Goal: Contribute content: Contribute content

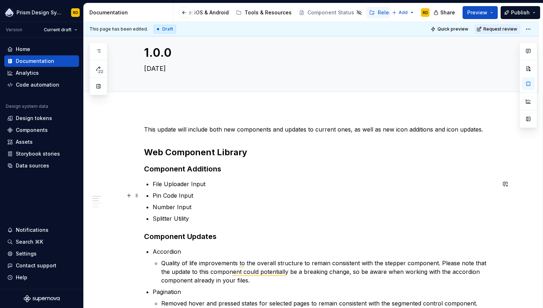
scroll to position [29, 0]
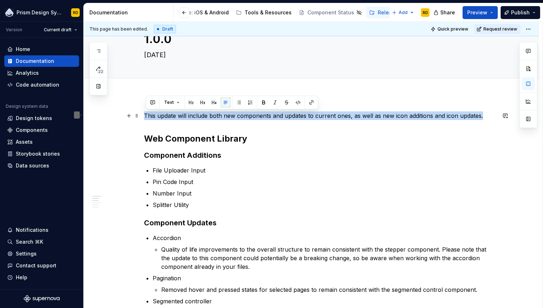
drag, startPoint x: 145, startPoint y: 115, endPoint x: 482, endPoint y: 114, distance: 336.9
click at [482, 114] on p "This update will include both new components and updates to current ones, as we…" at bounding box center [320, 115] width 352 height 9
click at [355, 116] on p "This update will include both new components and updates to current ones, as we…" at bounding box center [320, 115] width 352 height 9
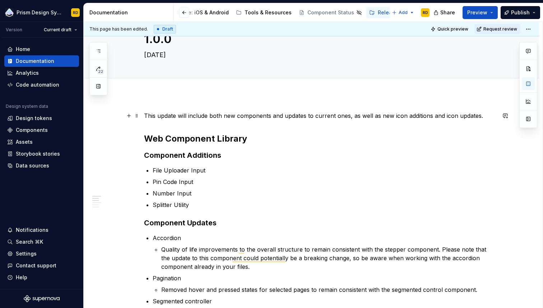
click at [370, 116] on p "This update will include both new components and updates to current ones, as we…" at bounding box center [320, 115] width 352 height 9
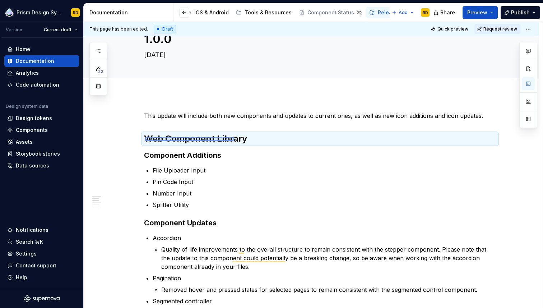
drag, startPoint x: 145, startPoint y: 141, endPoint x: 234, endPoint y: 137, distance: 88.8
click at [234, 137] on div "This page has been edited. Draft Quick preview Request review 1.0.0 [DATE] Edit…" at bounding box center [313, 165] width 459 height 286
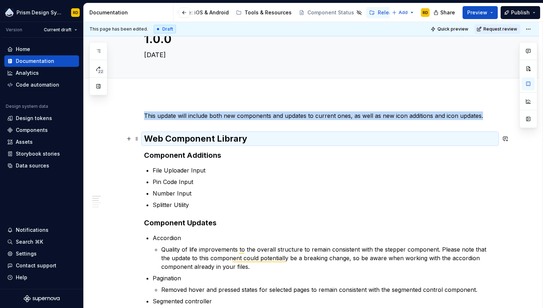
click at [248, 140] on h2 "Web Component Library" at bounding box center [320, 138] width 352 height 11
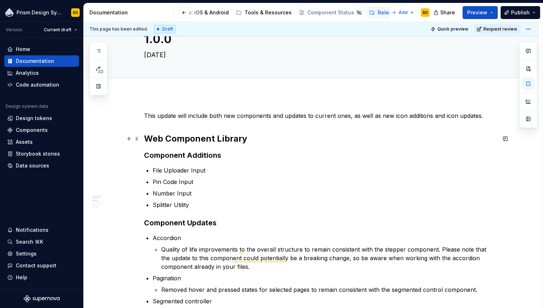
click at [191, 142] on strong "Web Component Library" at bounding box center [195, 138] width 103 height 10
click at [253, 137] on h2 "Web Component Library" at bounding box center [320, 138] width 352 height 11
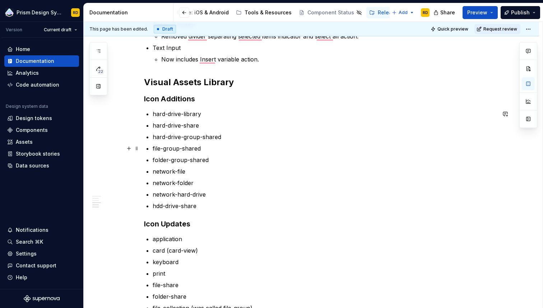
scroll to position [0, 0]
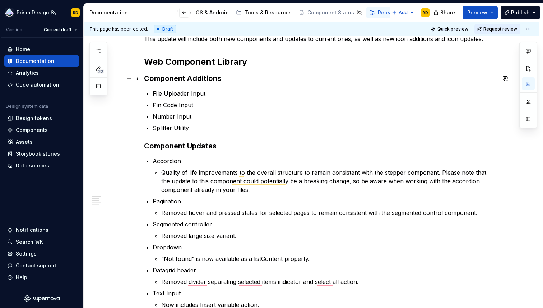
click at [203, 75] on strong "Component Additions" at bounding box center [182, 78] width 77 height 9
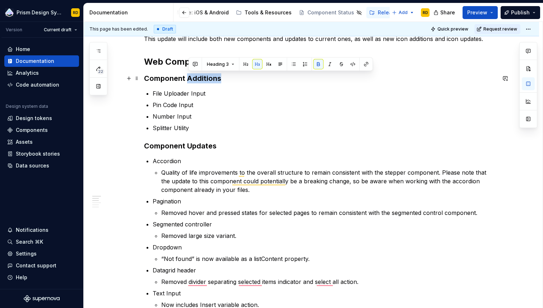
click at [203, 75] on strong "Component Additions" at bounding box center [182, 78] width 77 height 9
click at [202, 146] on strong "Component Updates" at bounding box center [180, 145] width 73 height 9
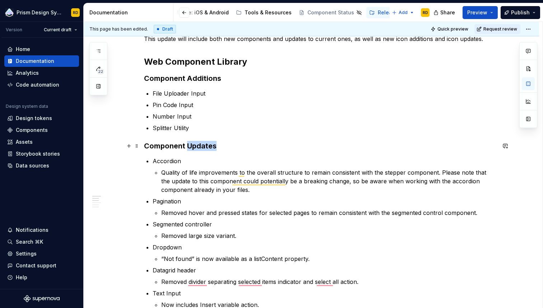
click at [202, 146] on strong "Component Updates" at bounding box center [180, 145] width 73 height 9
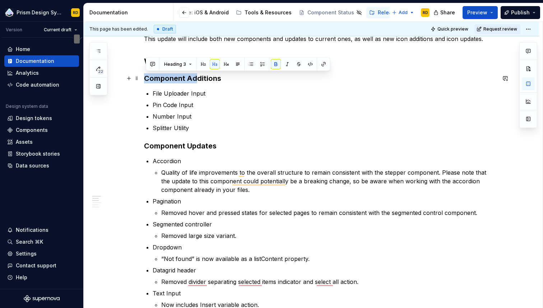
drag, startPoint x: 147, startPoint y: 78, endPoint x: 198, endPoint y: 81, distance: 50.7
click at [198, 81] on strong "Component Additions" at bounding box center [182, 78] width 77 height 9
click at [235, 106] on p "Pin Code Input" at bounding box center [324, 105] width 343 height 9
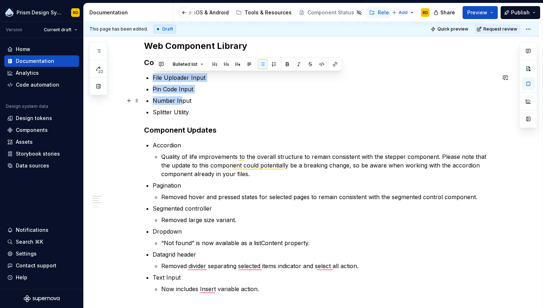
drag, startPoint x: 156, startPoint y: 76, endPoint x: 182, endPoint y: 103, distance: 37.6
click at [182, 103] on ul "File Uploader Input Pin Code Input Number Input Splitter Utility" at bounding box center [324, 94] width 343 height 43
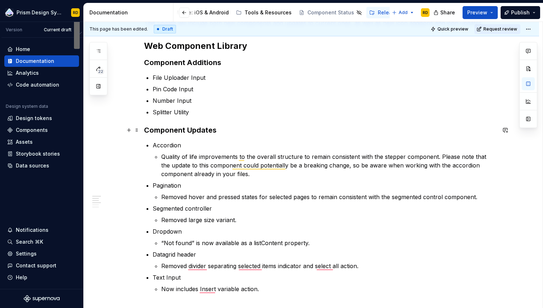
click at [218, 126] on h3 "Component Updates" at bounding box center [320, 130] width 352 height 10
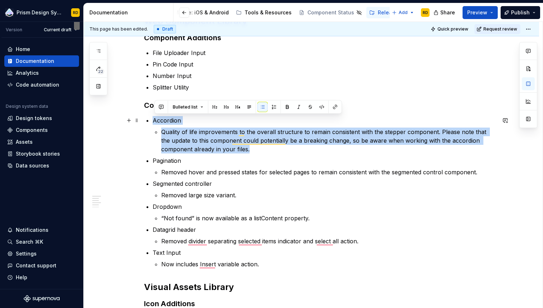
drag, startPoint x: 252, startPoint y: 150, endPoint x: 152, endPoint y: 122, distance: 104.0
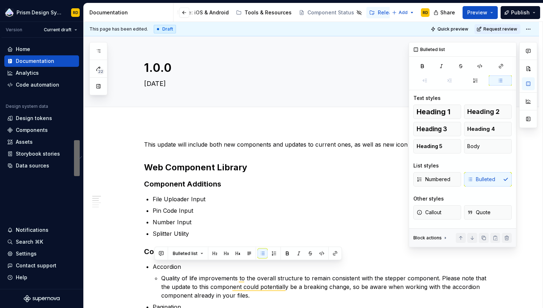
click at [528, 159] on div at bounding box center [528, 144] width 18 height 205
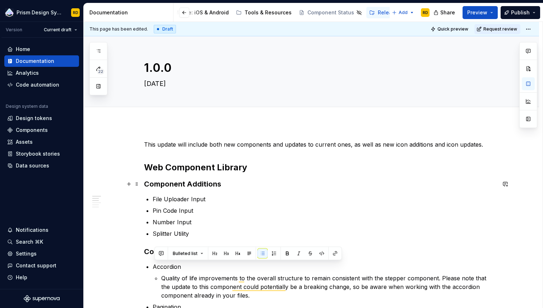
click at [324, 184] on h3 "Component Additions" at bounding box center [320, 184] width 352 height 10
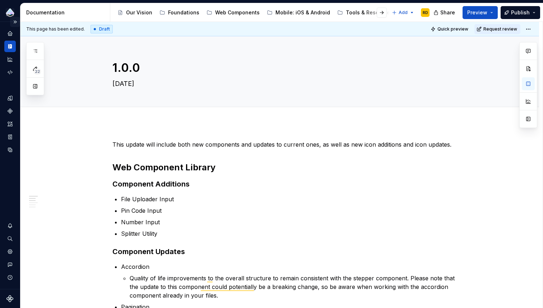
click at [14, 24] on button "Expand sidebar" at bounding box center [15, 22] width 10 height 10
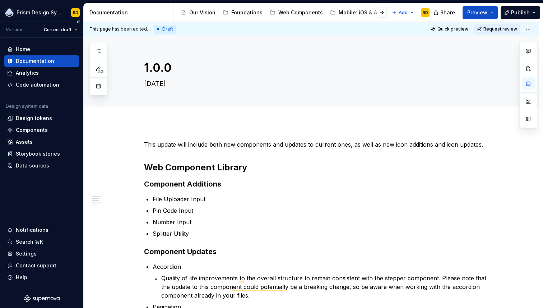
click at [14, 31] on div "Version" at bounding box center [14, 30] width 17 height 6
click at [98, 88] on button "button" at bounding box center [98, 86] width 13 height 13
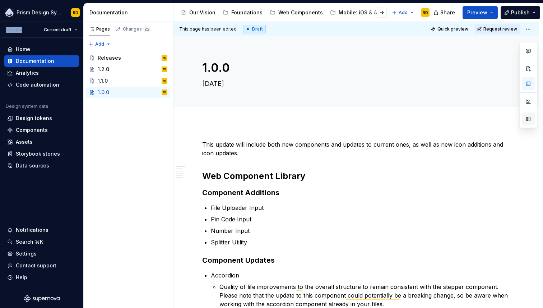
click at [528, 118] on button "button" at bounding box center [528, 118] width 13 height 13
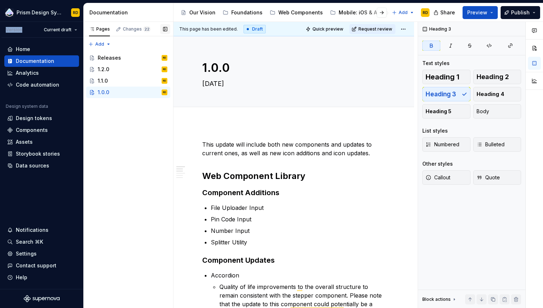
click at [166, 30] on button "button" at bounding box center [165, 29] width 10 height 10
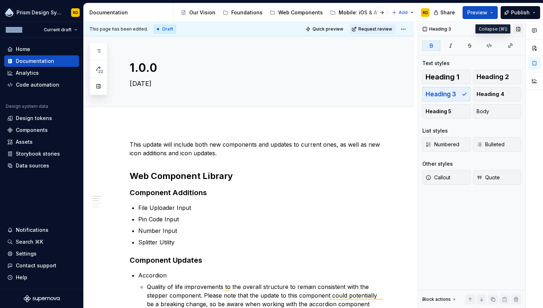
click at [518, 28] on button "button" at bounding box center [518, 29] width 10 height 10
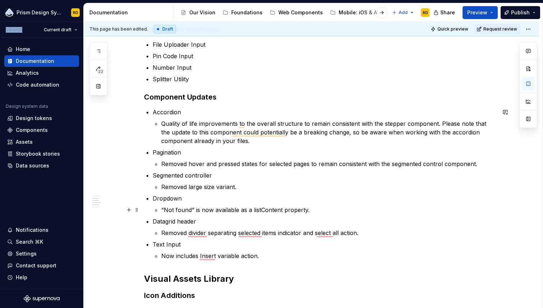
scroll to position [156, 0]
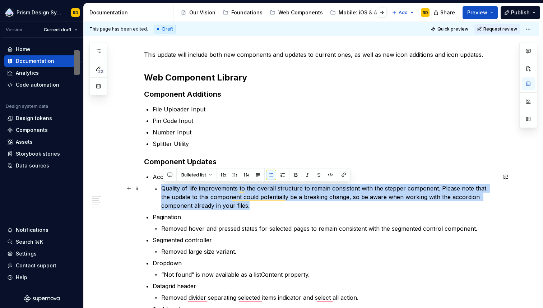
drag, startPoint x: 262, startPoint y: 204, endPoint x: 158, endPoint y: 186, distance: 105.4
click at [161, 186] on li "Quality of life improvements to the overall structure to remain consistent with…" at bounding box center [328, 197] width 335 height 26
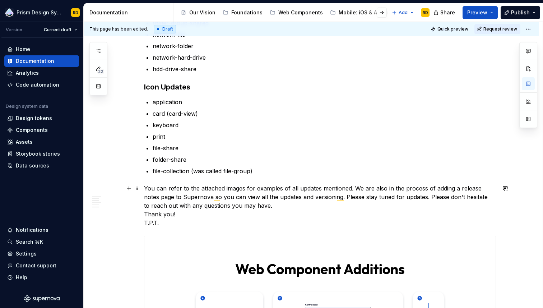
click at [184, 215] on p "You can refer to the attached images for examples of all updates mentioned. We …" at bounding box center [320, 205] width 352 height 43
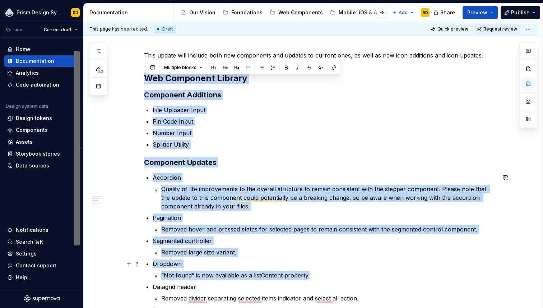
drag, startPoint x: 146, startPoint y: 88, endPoint x: 311, endPoint y: 273, distance: 247.5
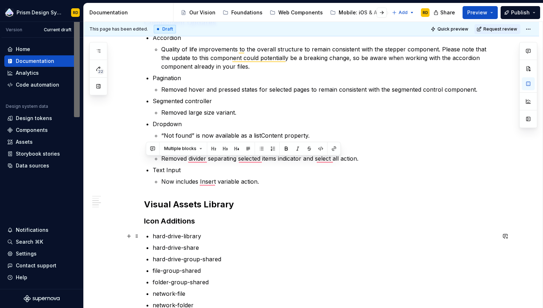
click at [327, 236] on p "hard-drive-library" at bounding box center [324, 236] width 343 height 9
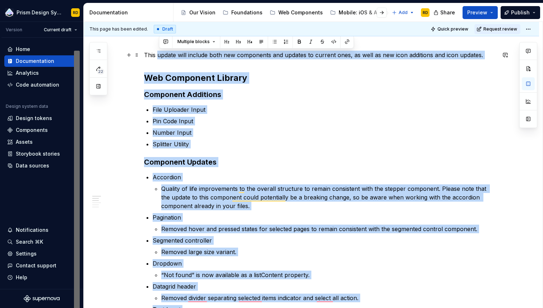
drag, startPoint x: 268, startPoint y: 101, endPoint x: 160, endPoint y: 57, distance: 116.2
click at [238, 125] on p "Pin Code Input" at bounding box center [324, 121] width 343 height 9
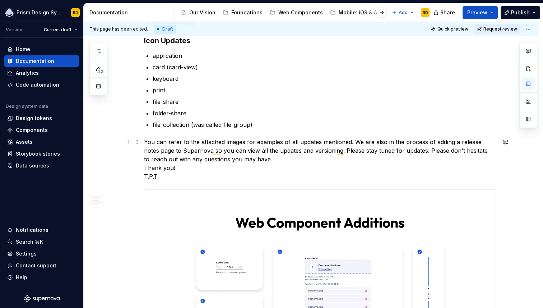
click at [274, 161] on p "You can refer to the attached images for examples of all updates mentioned. We …" at bounding box center [320, 159] width 352 height 43
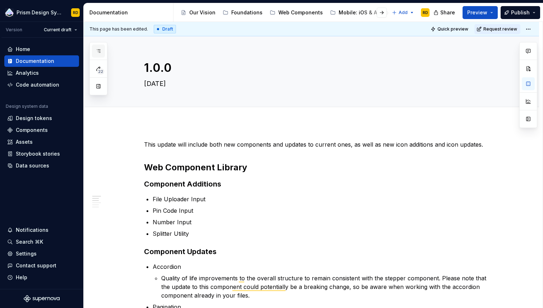
click at [96, 49] on icon "button" at bounding box center [99, 51] width 6 height 6
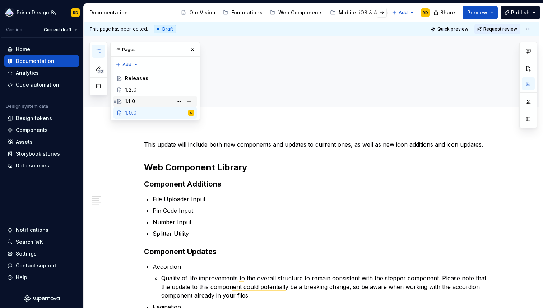
click at [130, 100] on div "1.1.0" at bounding box center [130, 101] width 10 height 7
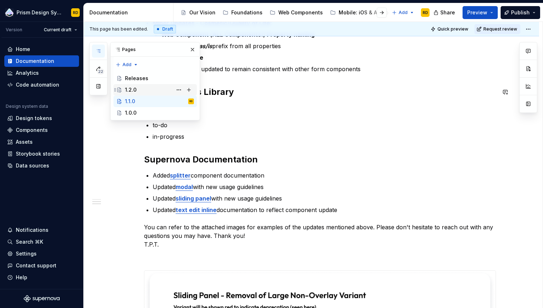
click at [131, 87] on div "1.2.0" at bounding box center [130, 89] width 11 height 7
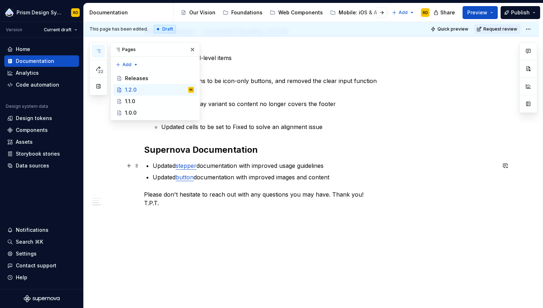
click at [207, 169] on p "Updated stepper documentation with improved usage guidelines" at bounding box center [324, 165] width 343 height 9
click at [184, 166] on link "stepper" at bounding box center [186, 165] width 21 height 7
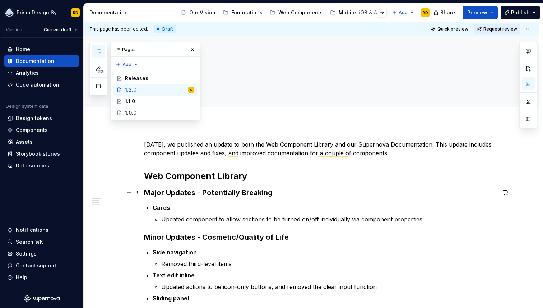
scroll to position [206, 0]
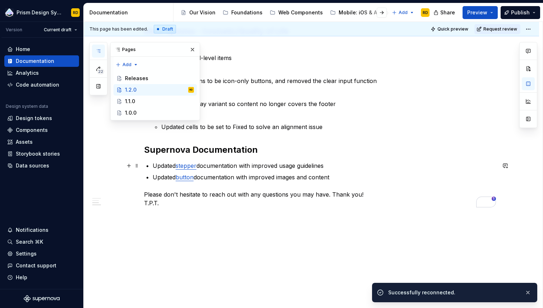
click at [191, 167] on link "stepper" at bounding box center [186, 165] width 21 height 7
click at [190, 164] on link "stepper" at bounding box center [186, 165] width 21 height 7
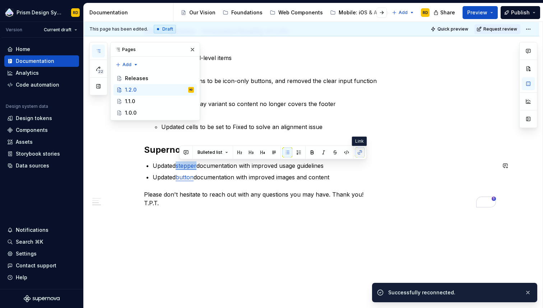
click at [358, 150] on button "button" at bounding box center [360, 152] width 10 height 10
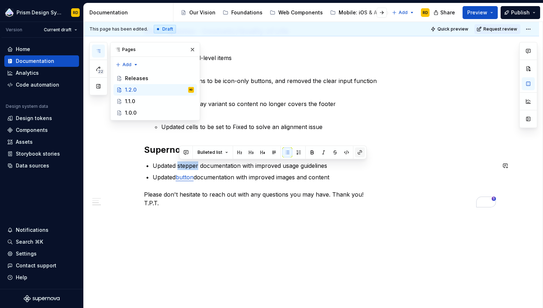
type textarea "*"
click at [359, 153] on button "button" at bounding box center [360, 152] width 10 height 10
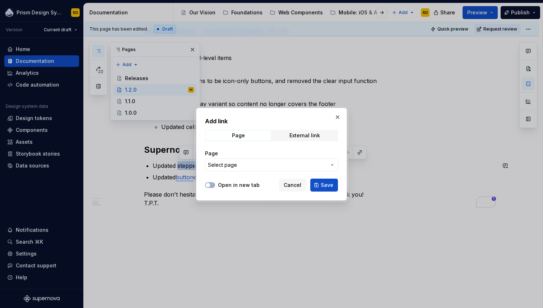
click at [251, 164] on span "Select page" at bounding box center [267, 164] width 119 height 7
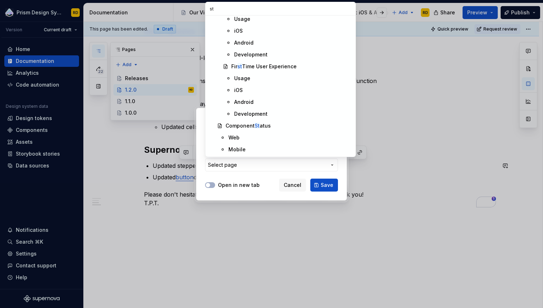
scroll to position [0, 0]
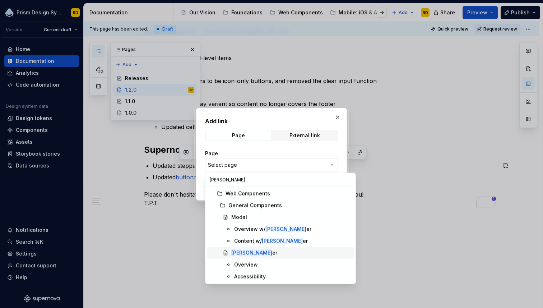
type input "[PERSON_NAME]"
click at [254, 252] on div "[PERSON_NAME]" at bounding box center [291, 252] width 120 height 7
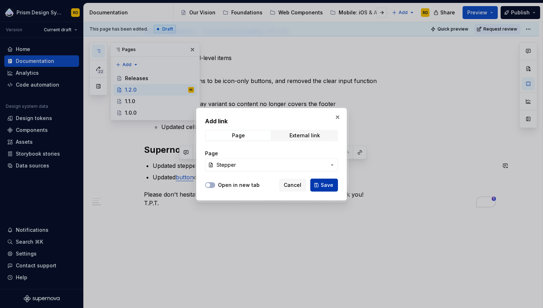
click at [325, 182] on span "Save" at bounding box center [327, 184] width 13 height 7
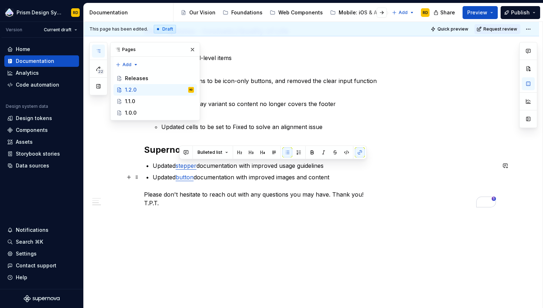
click at [341, 177] on p "Updated button documentation with improved images and content" at bounding box center [324, 177] width 343 height 9
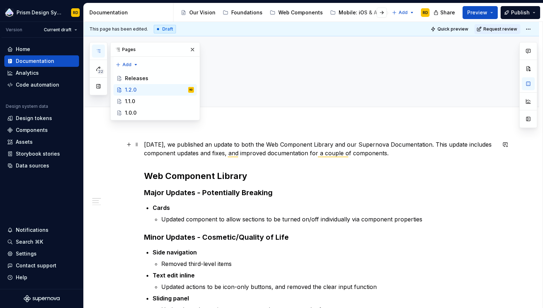
click at [393, 152] on p "[DATE], we published an update to both the Web Component Library and our Supern…" at bounding box center [320, 148] width 352 height 17
click at [345, 186] on div "[DATE], we published an update to both the Web Component Library and our Supern…" at bounding box center [320, 276] width 352 height 273
click at [315, 203] on p "Cards" at bounding box center [324, 207] width 343 height 9
click at [191, 51] on button "button" at bounding box center [192, 50] width 10 height 10
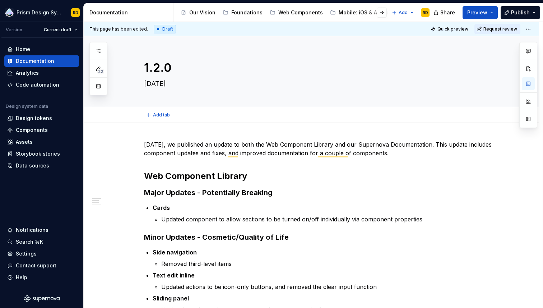
type textarea "*"
click at [287, 194] on h3 "Major Updates - Potentially Breaking" at bounding box center [320, 192] width 352 height 10
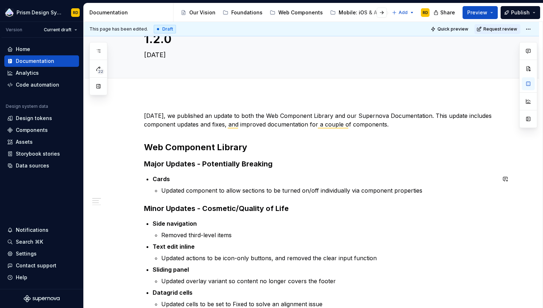
scroll to position [43, 0]
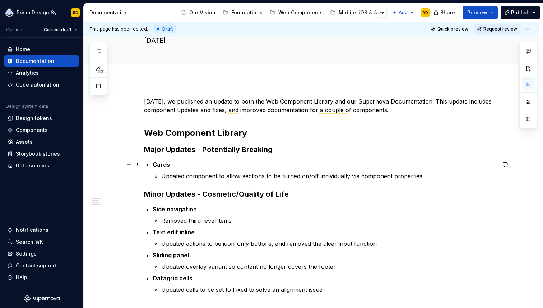
click at [164, 164] on strong "Cards" at bounding box center [161, 164] width 17 height 7
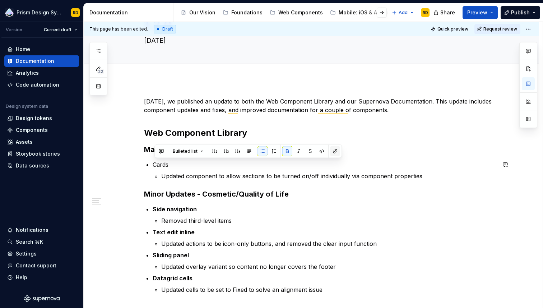
click at [334, 150] on button "button" at bounding box center [335, 151] width 10 height 10
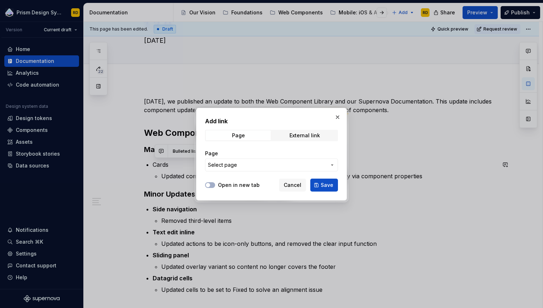
click at [269, 158] on button "Select page" at bounding box center [271, 164] width 133 height 13
click at [269, 162] on div "Add link Page External link Page Select page Open in new tab Cancel Save" at bounding box center [271, 154] width 543 height 308
click at [269, 162] on span "Select page" at bounding box center [267, 164] width 119 height 7
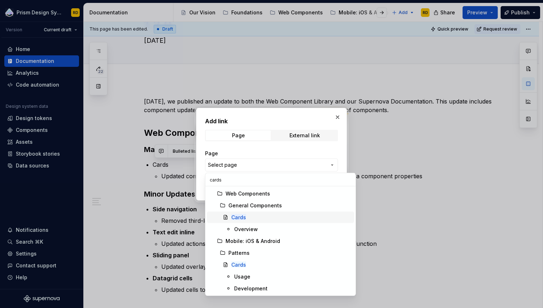
type input "cards"
click at [241, 216] on mark "Cards" at bounding box center [238, 217] width 15 height 6
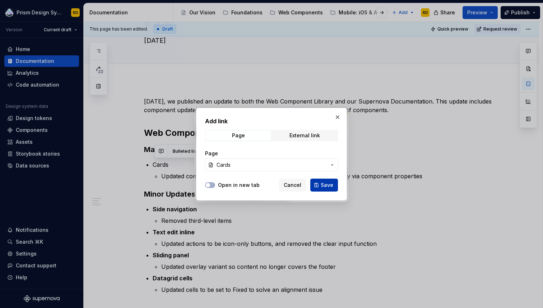
click at [332, 184] on span "Save" at bounding box center [327, 184] width 13 height 7
type textarea "*"
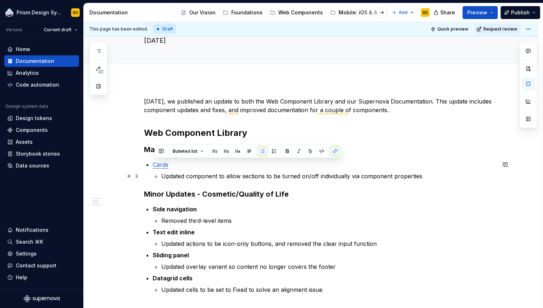
click at [264, 179] on p "Updated component to allow sections to be turned on/off individually via compon…" at bounding box center [328, 176] width 335 height 9
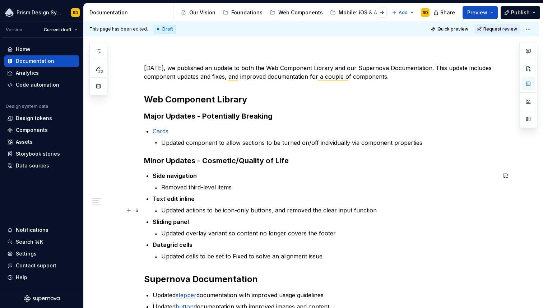
scroll to position [78, 0]
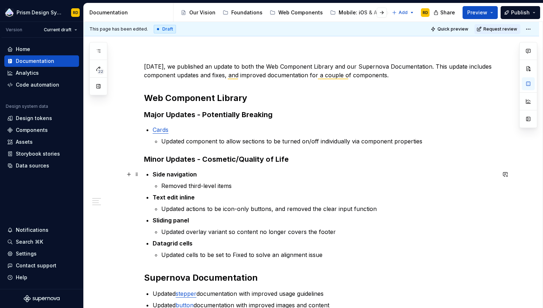
click at [205, 173] on p "Side navigation" at bounding box center [324, 174] width 343 height 9
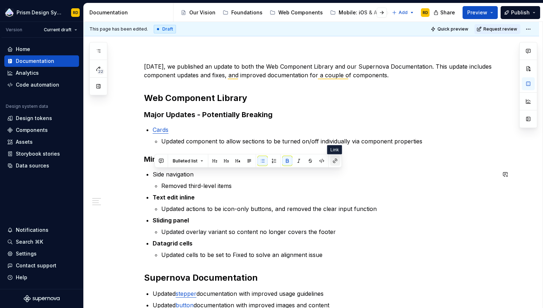
click at [335, 162] on button "button" at bounding box center [335, 161] width 10 height 10
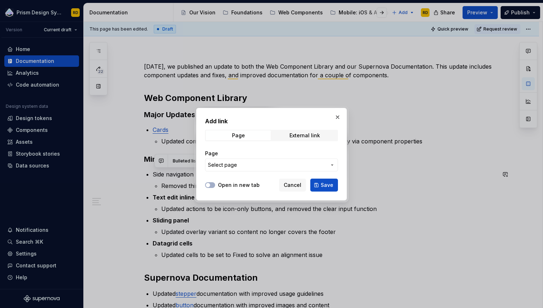
click at [305, 164] on span "Select page" at bounding box center [267, 164] width 119 height 7
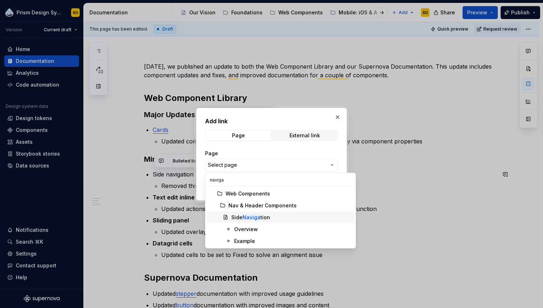
type input "naviga"
click at [260, 215] on div "Side Naviga tion" at bounding box center [250, 217] width 39 height 7
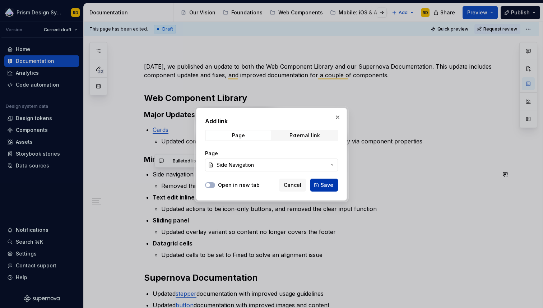
click at [325, 189] on button "Save" at bounding box center [324, 184] width 28 height 13
type textarea "*"
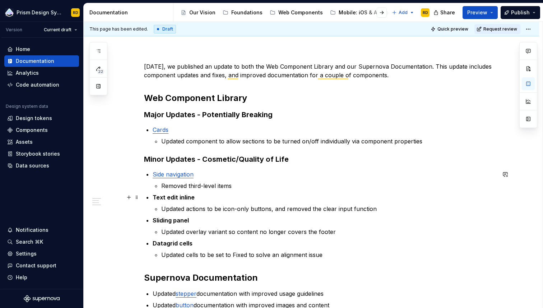
click at [203, 197] on p "Text edit inline" at bounding box center [324, 197] width 343 height 9
click at [334, 183] on button "button" at bounding box center [335, 184] width 10 height 10
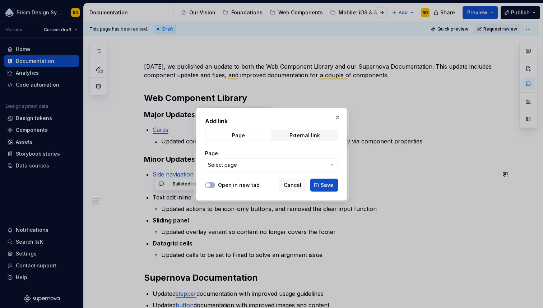
click at [246, 164] on span "Select page" at bounding box center [267, 164] width 119 height 7
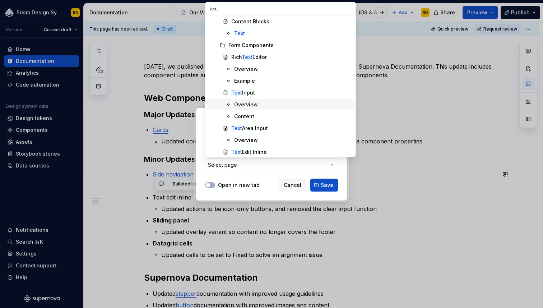
scroll to position [39, 0]
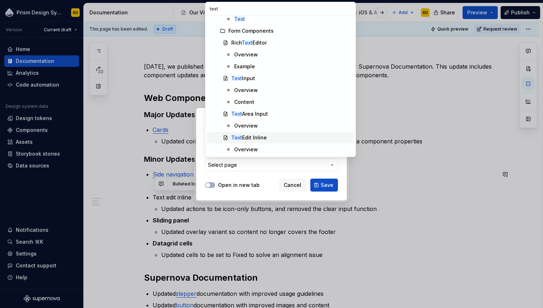
type input "text"
click at [257, 136] on div "Text Edit Inline" at bounding box center [249, 137] width 36 height 7
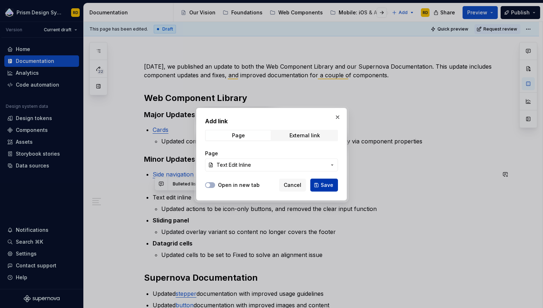
click at [326, 184] on span "Save" at bounding box center [327, 184] width 13 height 7
type textarea "*"
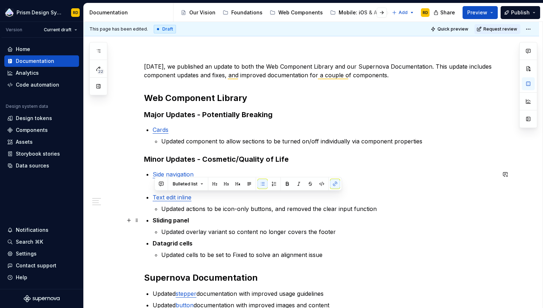
click at [204, 220] on p "Sliding panel" at bounding box center [324, 220] width 343 height 9
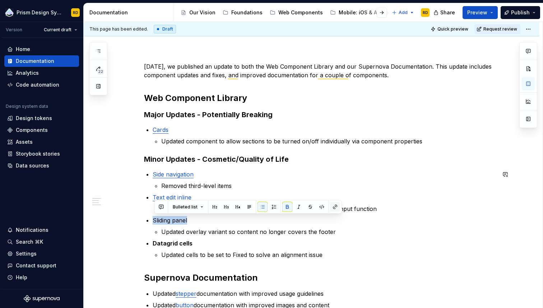
click at [332, 205] on button "button" at bounding box center [335, 207] width 10 height 10
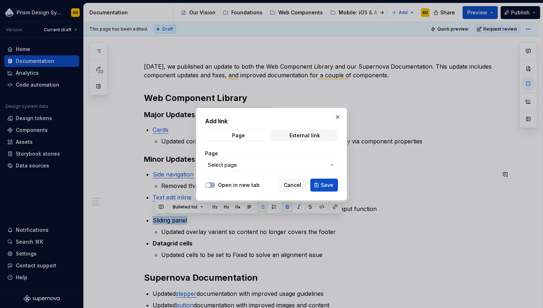
click at [264, 166] on span "Select page" at bounding box center [267, 164] width 119 height 7
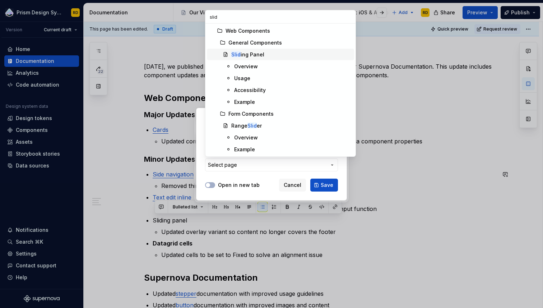
type input "slid"
click at [247, 54] on div "Slid ing Panel" at bounding box center [247, 54] width 33 height 7
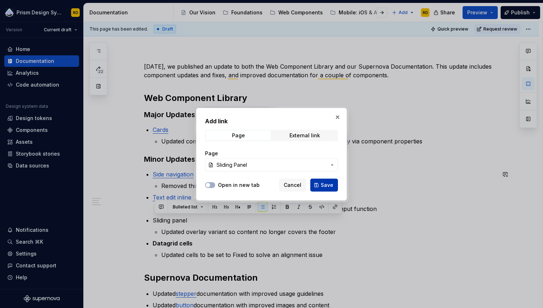
click at [326, 187] on span "Save" at bounding box center [327, 184] width 13 height 7
type textarea "*"
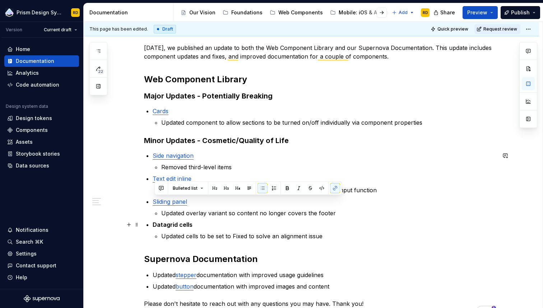
scroll to position [97, 0]
click at [205, 223] on p "Datagrid cells" at bounding box center [324, 224] width 343 height 9
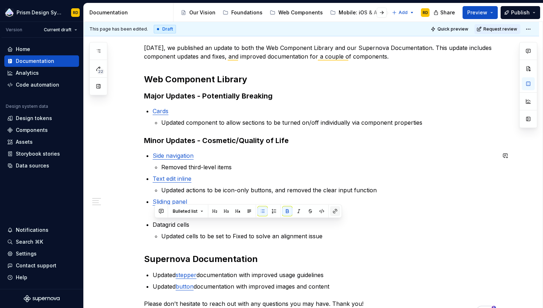
click at [336, 212] on button "button" at bounding box center [335, 211] width 10 height 10
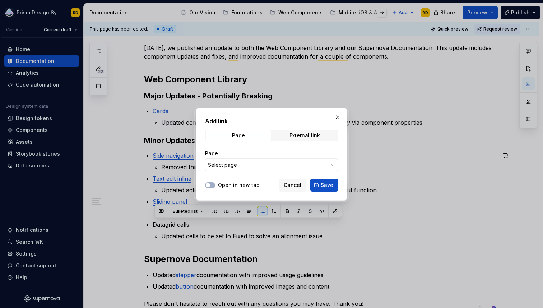
click at [244, 167] on span "Select page" at bounding box center [267, 164] width 119 height 7
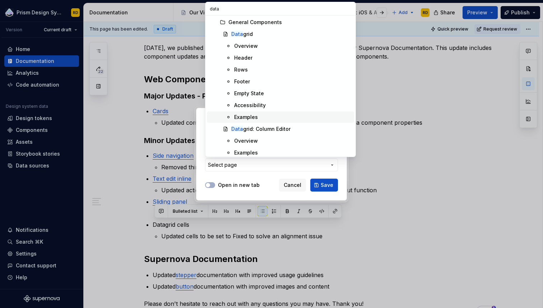
scroll to position [0, 0]
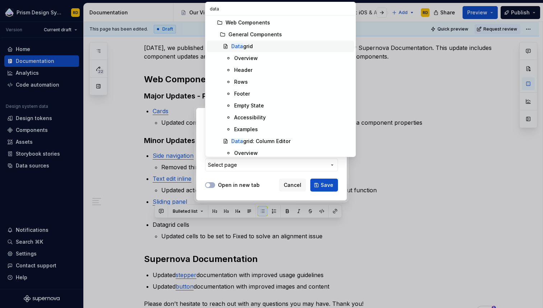
type input "data"
click at [242, 45] on div "Data grid" at bounding box center [242, 46] width 22 height 7
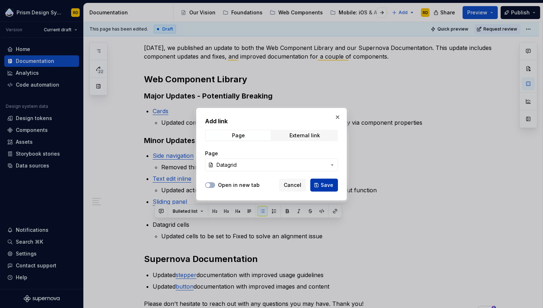
click at [330, 186] on span "Save" at bounding box center [327, 184] width 13 height 7
type textarea "*"
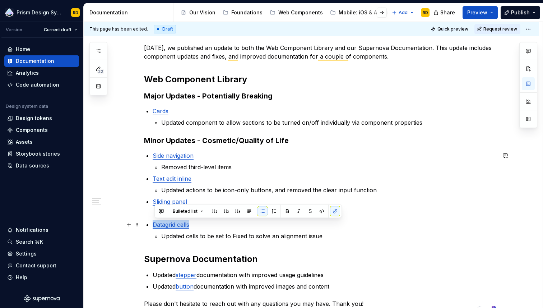
click at [209, 226] on p "Datagrid cells" at bounding box center [324, 224] width 343 height 9
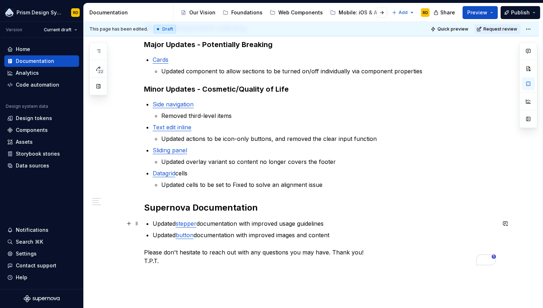
scroll to position [121, 0]
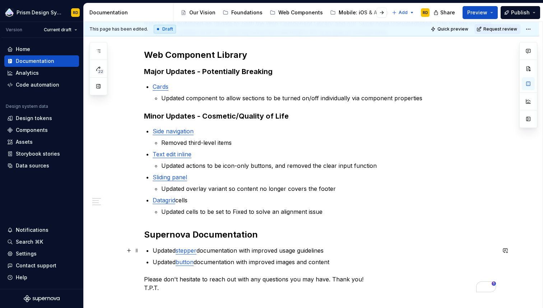
click at [229, 250] on p "Updated stepper documentation with improved usage guidelines" at bounding box center [324, 250] width 343 height 9
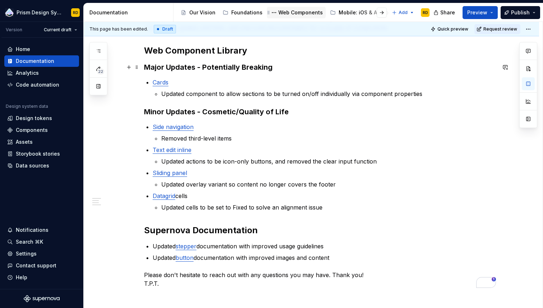
scroll to position [178, 0]
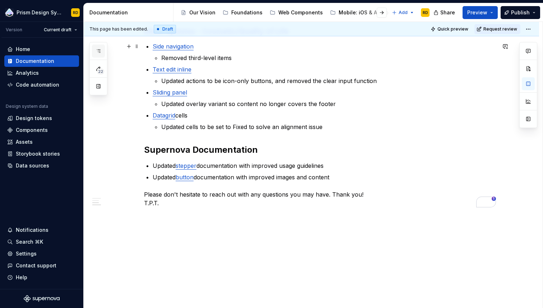
click at [96, 51] on icon "button" at bounding box center [99, 51] width 6 height 6
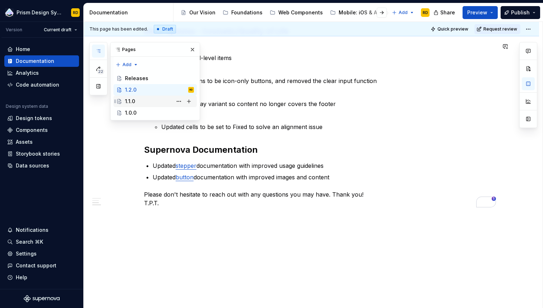
click at [138, 100] on div "1.1.0" at bounding box center [159, 101] width 69 height 10
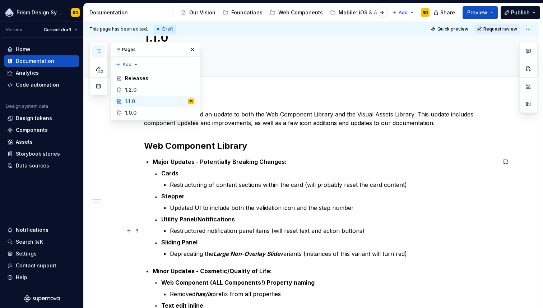
scroll to position [31, 0]
click at [187, 175] on p "Cards" at bounding box center [328, 172] width 335 height 9
click at [194, 50] on button "button" at bounding box center [192, 50] width 10 height 10
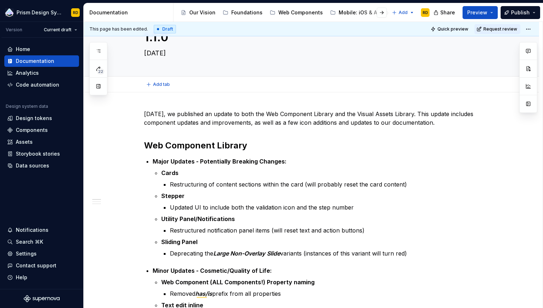
type textarea "*"
click at [169, 172] on strong "Cards" at bounding box center [169, 172] width 17 height 7
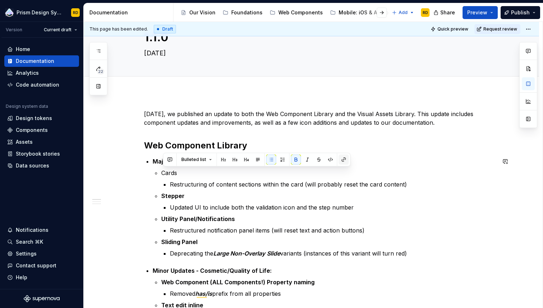
click at [344, 163] on button "button" at bounding box center [344, 159] width 10 height 10
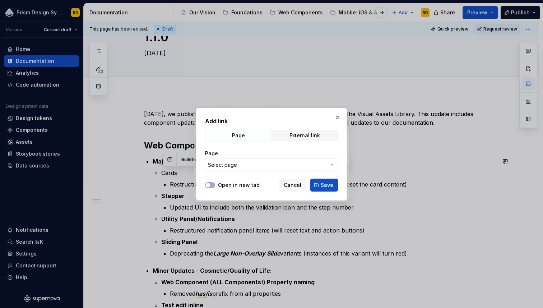
click at [238, 166] on span "Select page" at bounding box center [267, 164] width 119 height 7
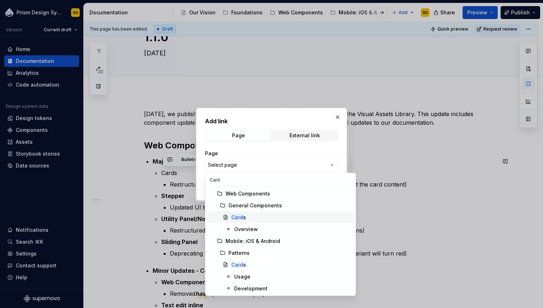
type input "Card"
click at [238, 218] on mark "Card" at bounding box center [237, 217] width 12 height 6
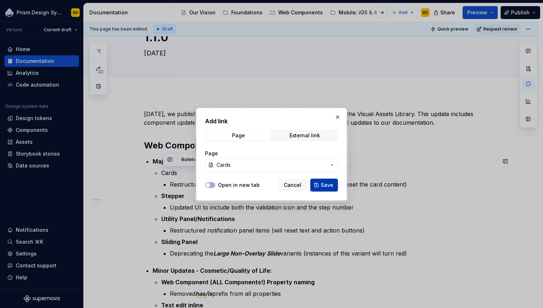
click at [330, 183] on span "Save" at bounding box center [327, 184] width 13 height 7
type textarea "*"
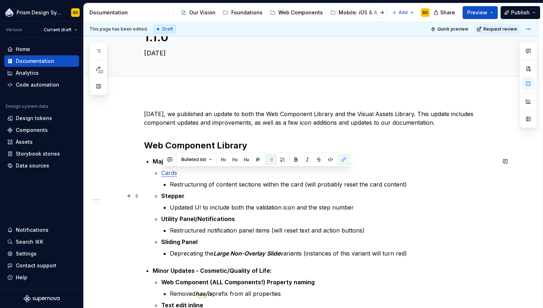
click at [192, 194] on p "Stepper" at bounding box center [328, 195] width 335 height 9
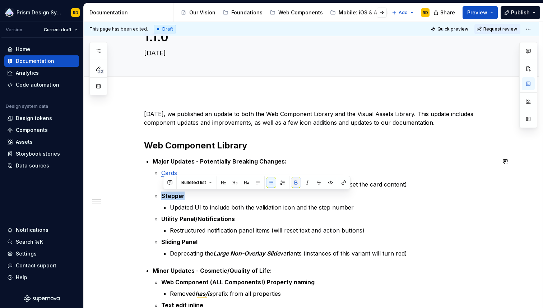
click at [297, 185] on button "button" at bounding box center [296, 182] width 10 height 10
click at [339, 184] on button "button" at bounding box center [344, 182] width 10 height 10
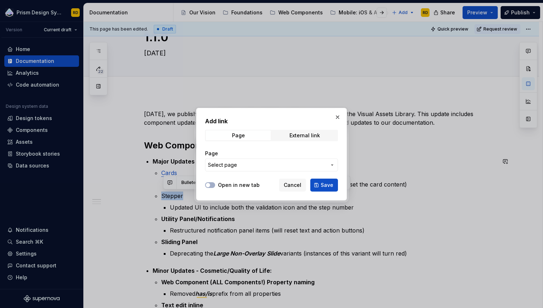
click at [293, 165] on span "Select page" at bounding box center [267, 164] width 119 height 7
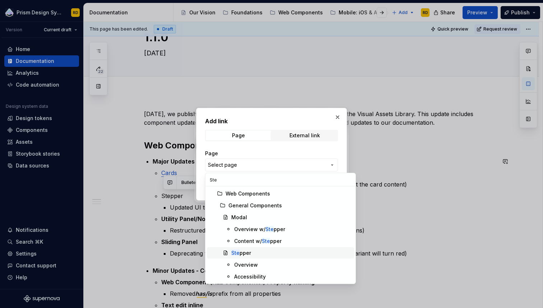
type input "Ste"
click at [243, 249] on span "Ste pper" at bounding box center [280, 252] width 147 height 11
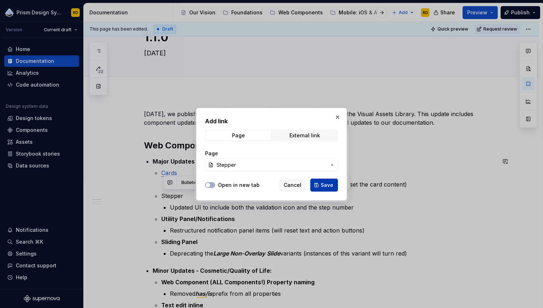
click at [322, 186] on span "Save" at bounding box center [327, 184] width 13 height 7
type textarea "*"
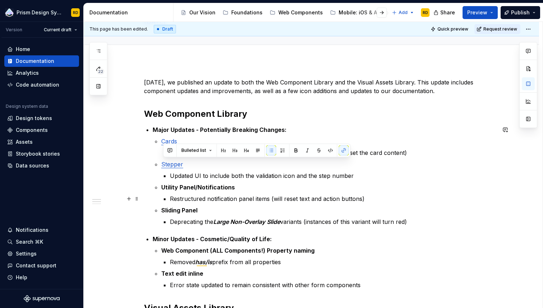
scroll to position [62, 0]
click at [240, 187] on p "Utility Panel/Notifications" at bounding box center [328, 186] width 335 height 9
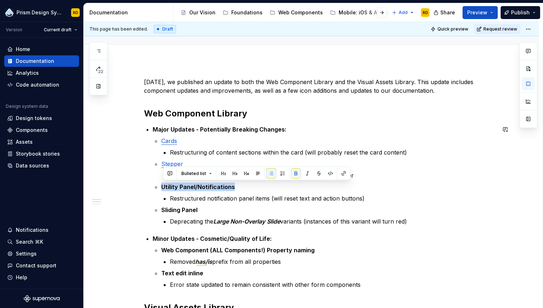
click at [296, 175] on button "button" at bounding box center [296, 173] width 10 height 10
click at [344, 172] on button "button" at bounding box center [344, 173] width 10 height 10
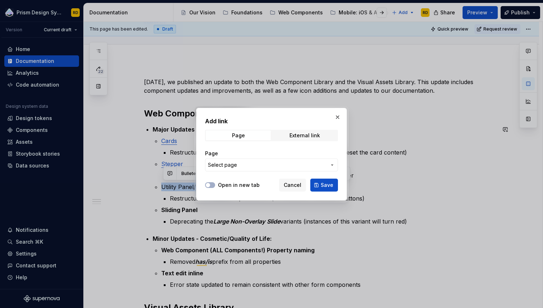
click at [242, 164] on span "Select page" at bounding box center [267, 164] width 119 height 7
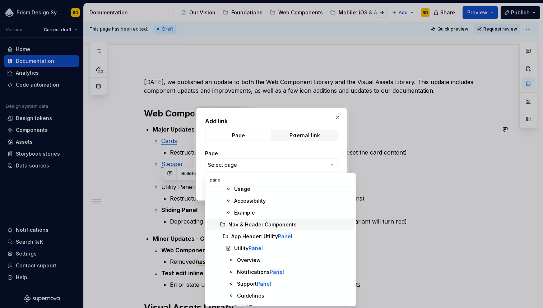
scroll to position [61, 0]
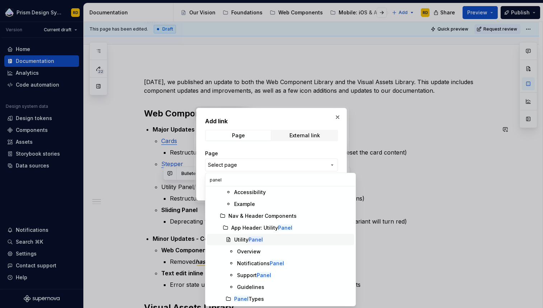
type input "panel"
click at [258, 239] on mark "Panel" at bounding box center [256, 239] width 14 height 6
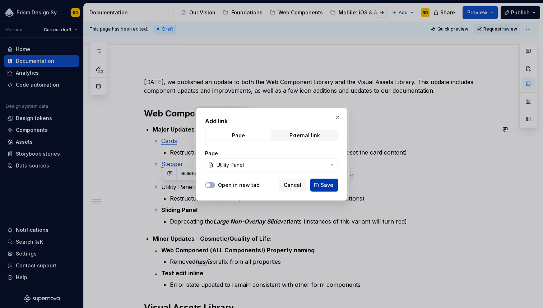
click at [326, 185] on span "Save" at bounding box center [327, 184] width 13 height 7
type textarea "*"
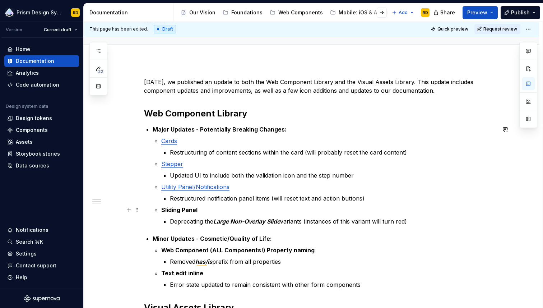
click at [199, 209] on p "Sliding Panel" at bounding box center [328, 209] width 335 height 9
click at [345, 197] on button "button" at bounding box center [344, 196] width 10 height 10
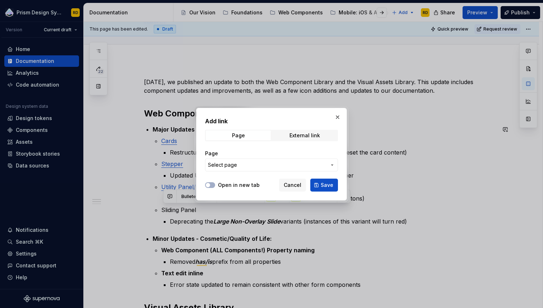
click at [284, 168] on span "Select page" at bounding box center [267, 164] width 119 height 7
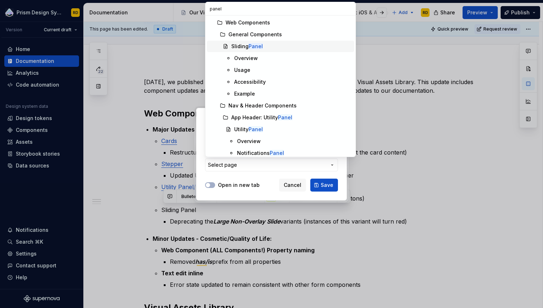
type input "panel"
click at [265, 49] on div "Sliding Panel" at bounding box center [291, 46] width 120 height 7
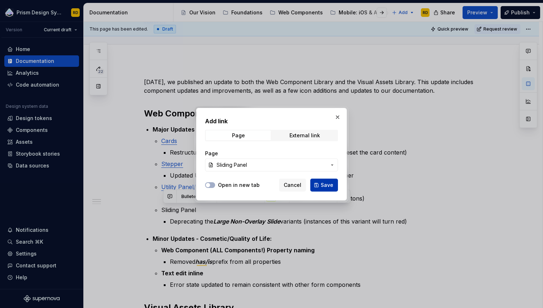
click at [325, 181] on span "Save" at bounding box center [327, 184] width 13 height 7
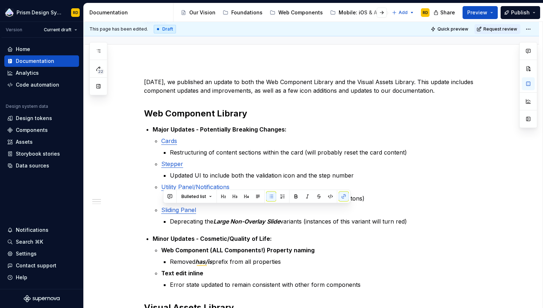
type textarea "*"
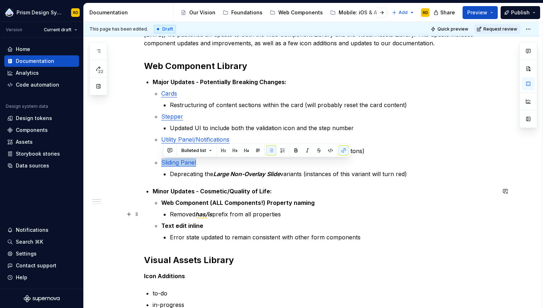
scroll to position [111, 0]
click at [206, 227] on p "Text edit inline" at bounding box center [328, 224] width 335 height 9
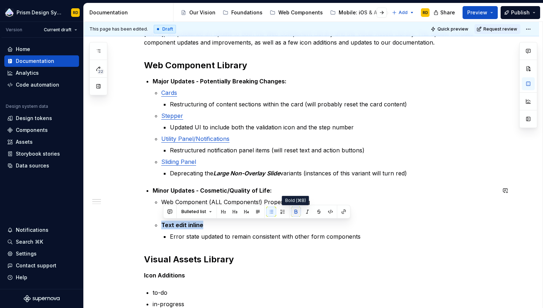
click at [294, 210] on button "button" at bounding box center [296, 211] width 10 height 10
click at [343, 212] on button "button" at bounding box center [344, 211] width 10 height 10
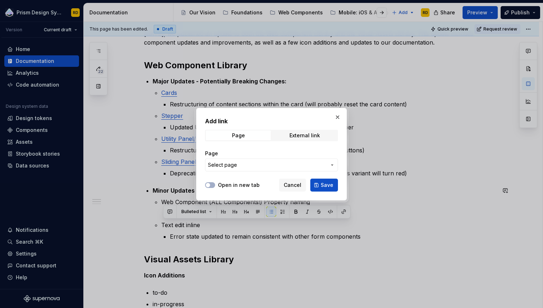
click at [293, 163] on span "Select page" at bounding box center [267, 164] width 119 height 7
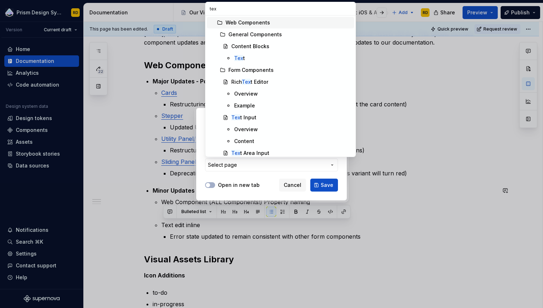
type input "text"
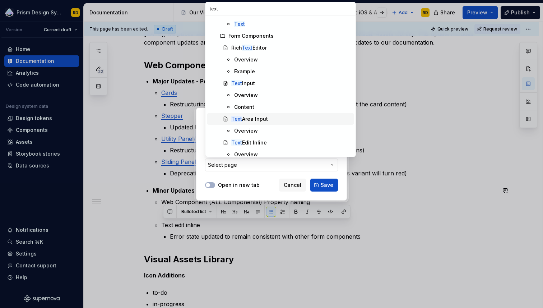
scroll to position [39, 0]
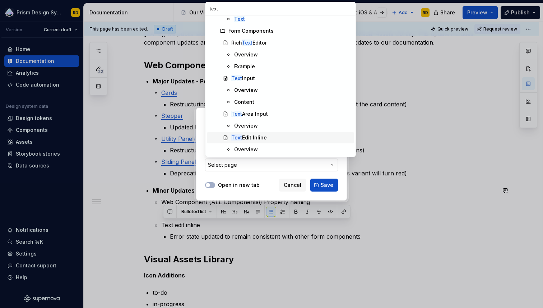
click at [268, 139] on div "Text Edit Inline" at bounding box center [291, 137] width 120 height 7
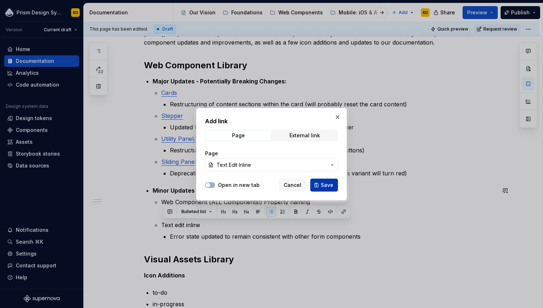
click at [325, 181] on span "Save" at bounding box center [327, 184] width 13 height 7
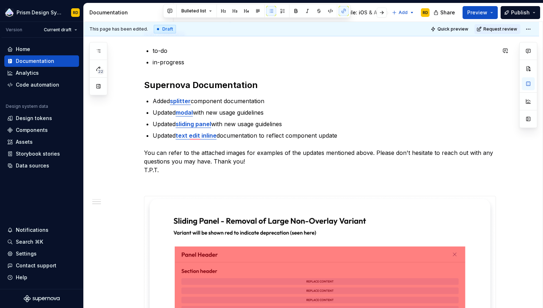
scroll to position [354, 0]
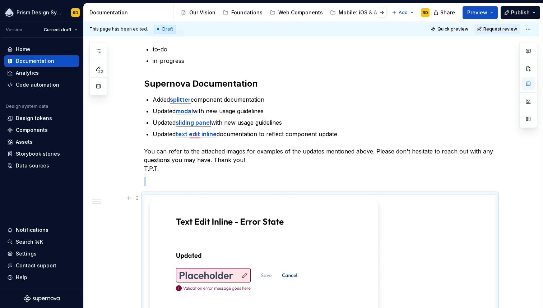
click at [250, 226] on img "To enrich screen reader interactions, please activate Accessibility in Grammarl…" at bounding box center [263, 303] width 239 height 217
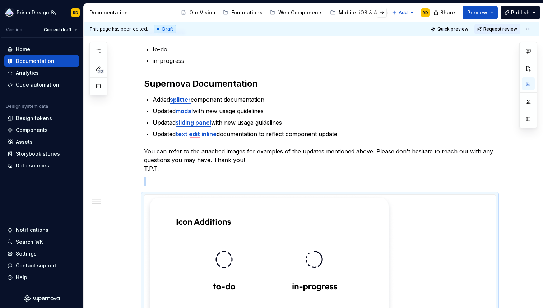
click at [250, 226] on img "To enrich screen reader interactions, please activate Accessibility in Grammarl…" at bounding box center [269, 265] width 250 height 141
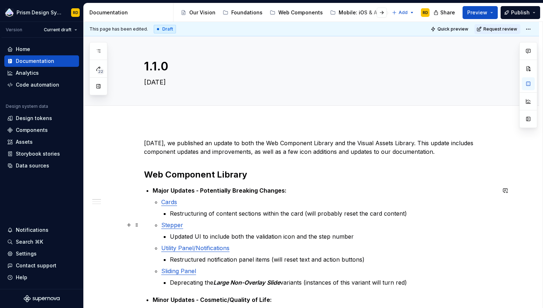
scroll to position [6, 0]
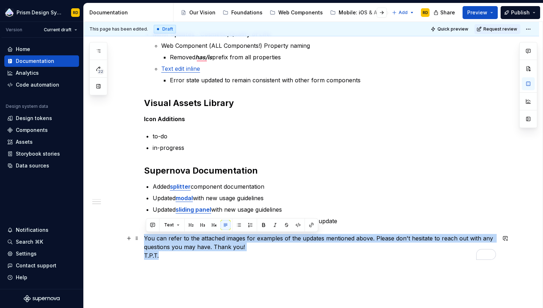
drag, startPoint x: 163, startPoint y: 254, endPoint x: 145, endPoint y: 238, distance: 23.4
click at [145, 238] on div "[DATE], we published an update to both the Web Component Library and the Visual…" at bounding box center [311, 108] width 455 height 505
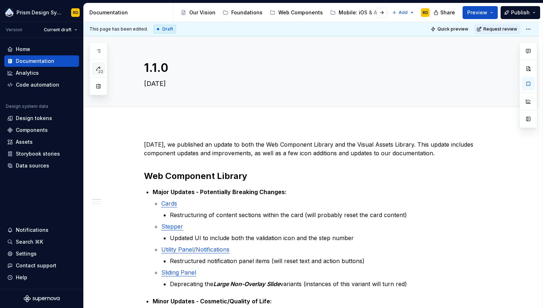
click at [101, 70] on span "22" at bounding box center [100, 72] width 7 height 6
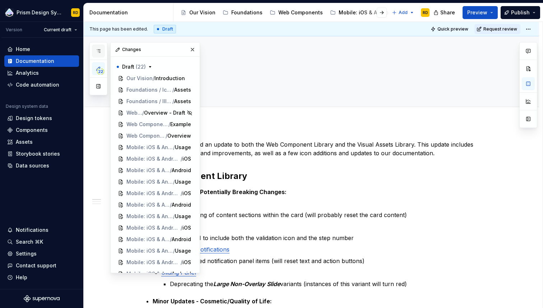
click at [100, 52] on icon "button" at bounding box center [99, 51] width 6 height 6
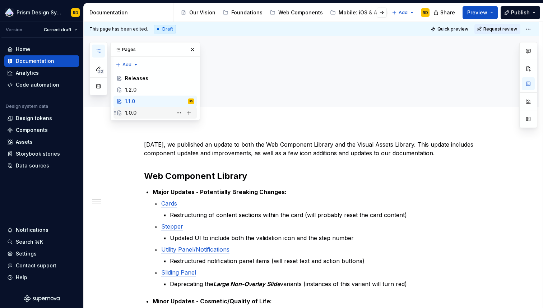
click at [131, 113] on div "1.0.0" at bounding box center [130, 112] width 11 height 7
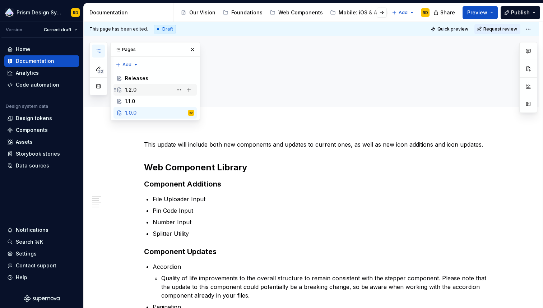
click at [143, 88] on div "1.2.0" at bounding box center [159, 90] width 69 height 10
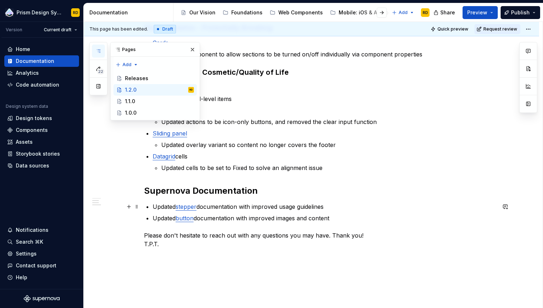
click at [268, 206] on p "Updated stepper documentation with improved usage guidelines" at bounding box center [324, 206] width 343 height 9
click at [202, 206] on p "Updated stepper documentation with improved usage guidelines" at bounding box center [324, 206] width 343 height 9
type textarea "*"
click at [231, 217] on p "Updated Button documentation with improved images and content" at bounding box center [324, 218] width 343 height 9
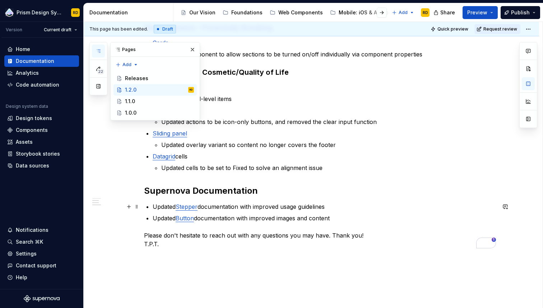
click at [260, 210] on p "Updated Stepper documentation with improved usage guidelines" at bounding box center [324, 206] width 343 height 9
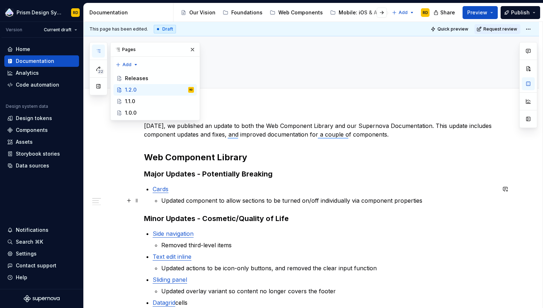
scroll to position [21, 0]
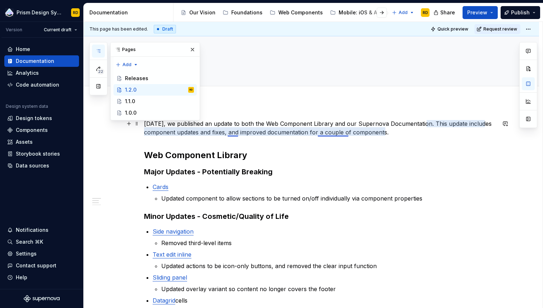
click at [233, 136] on p "[DATE], we published an update to both the Web Component Library and our Supern…" at bounding box center [320, 127] width 352 height 17
click at [338, 131] on p "[DATE], we published an update to both the Web Component Library and our Supern…" at bounding box center [320, 127] width 352 height 17
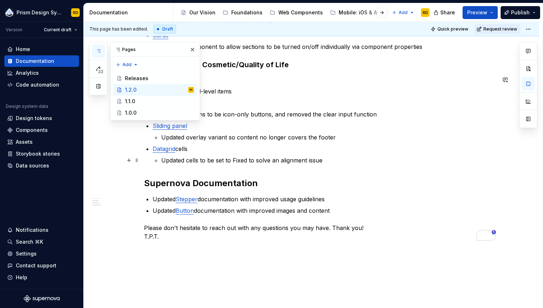
scroll to position [188, 0]
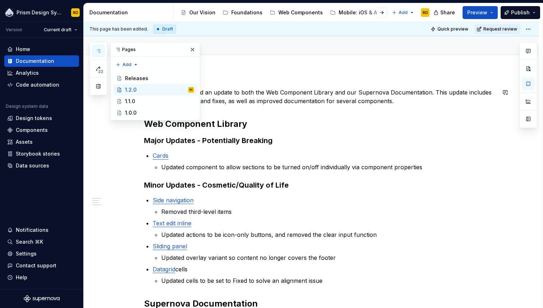
click at [342, 101] on p "[DATE], we published an update to both the Web Component Library and our Supern…" at bounding box center [320, 96] width 352 height 17
click at [270, 145] on h3 "Major Updates - Potentially Breaking" at bounding box center [320, 140] width 352 height 10
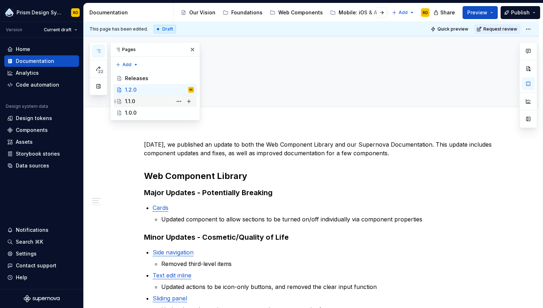
click at [161, 98] on div "1.1.0" at bounding box center [159, 101] width 69 height 10
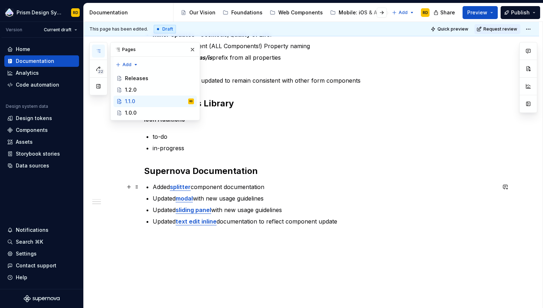
click at [207, 188] on p "Added splitter component documentation" at bounding box center [324, 186] width 343 height 9
click at [271, 201] on p "Updated modal with new usage guidelines" at bounding box center [324, 198] width 343 height 9
click at [201, 196] on p "Updated modal with new usage guidelines" at bounding box center [324, 198] width 343 height 9
click at [204, 199] on p "Updated modal with new usage guidelines" at bounding box center [324, 198] width 343 height 9
click at [202, 189] on p "Added splitter component documentation" at bounding box center [324, 186] width 343 height 9
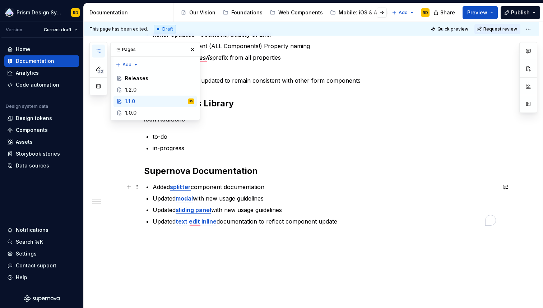
type textarea "*"
click at [202, 185] on p "Added splitter component documentation" at bounding box center [324, 186] width 343 height 9
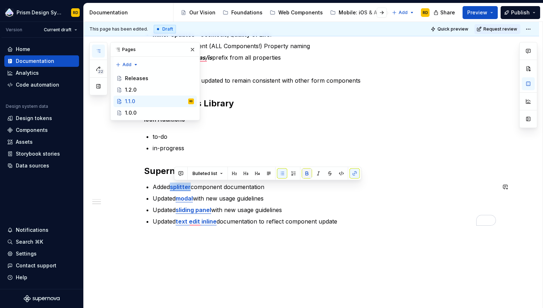
click at [309, 172] on button "button" at bounding box center [307, 173] width 10 height 10
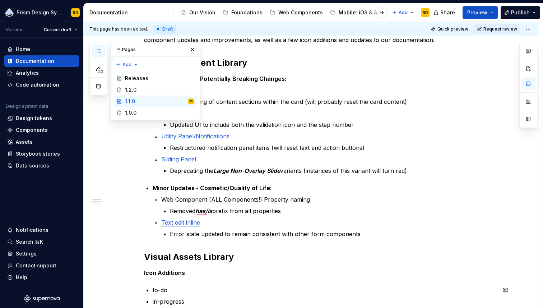
scroll to position [285, 0]
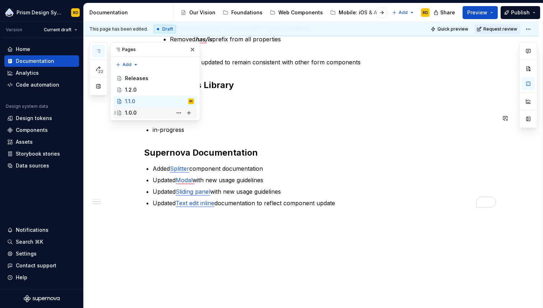
click at [144, 112] on div "1.0.0" at bounding box center [159, 113] width 69 height 10
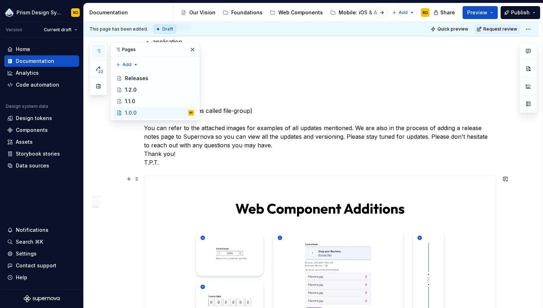
scroll to position [549, 0]
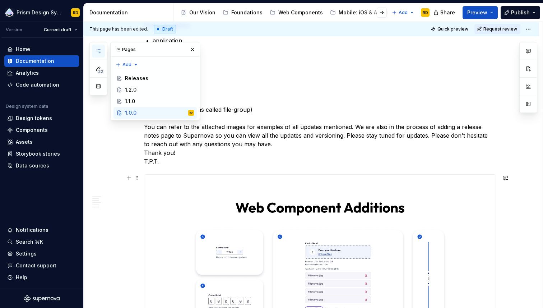
click at [335, 221] on img at bounding box center [319, 274] width 351 height 198
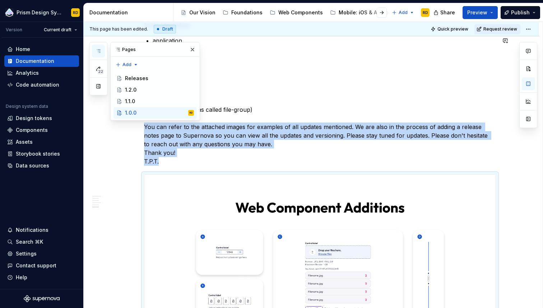
click at [312, 205] on img "To enrich screen reader interactions, please activate Accessibility in Grammarl…" at bounding box center [319, 274] width 351 height 198
click at [312, 189] on img "To enrich screen reader interactions, please activate Accessibility in Grammarl…" at bounding box center [319, 274] width 351 height 198
click at [251, 147] on p "You can refer to the attached images for examples of all updates mentioned. We …" at bounding box center [320, 143] width 352 height 43
click at [178, 149] on p "You can refer to the attached images for examples of all updates mentioned. We …" at bounding box center [320, 143] width 352 height 43
click at [179, 152] on p "You can refer to the attached images for examples of all updates mentioned. We …" at bounding box center [320, 143] width 352 height 43
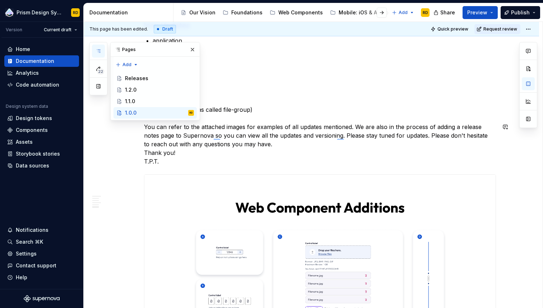
type textarea "*"
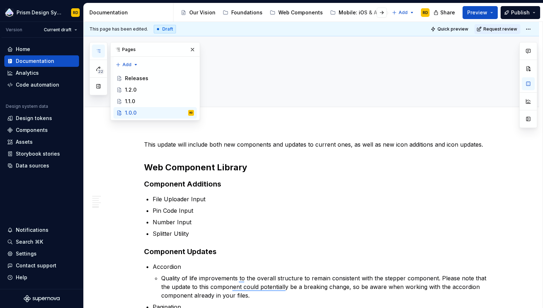
scroll to position [549, 0]
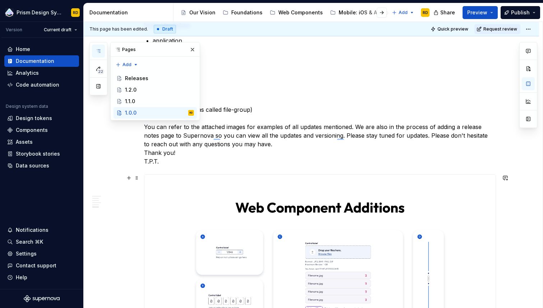
click at [415, 212] on img "To enrich screen reader interactions, please activate Accessibility in Grammarl…" at bounding box center [319, 274] width 351 height 198
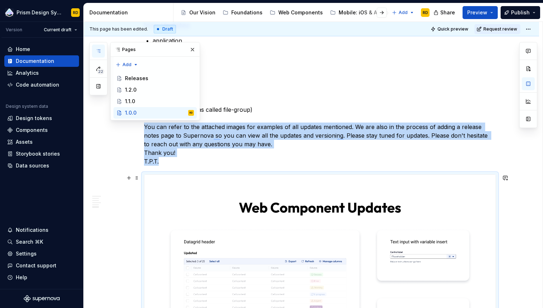
click at [324, 215] on img "To enrich screen reader interactions, please activate Accessibility in Grammarl…" at bounding box center [319, 305] width 351 height 261
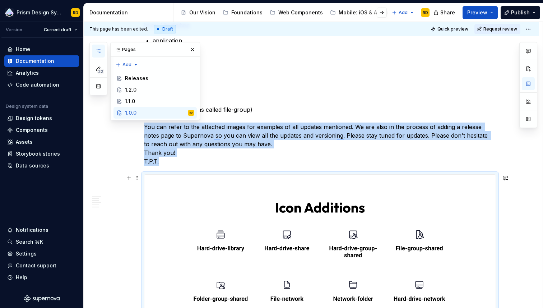
click at [324, 215] on img "To enrich screen reader interactions, please activate Accessibility in Grammarl…" at bounding box center [319, 274] width 351 height 198
type textarea "*"
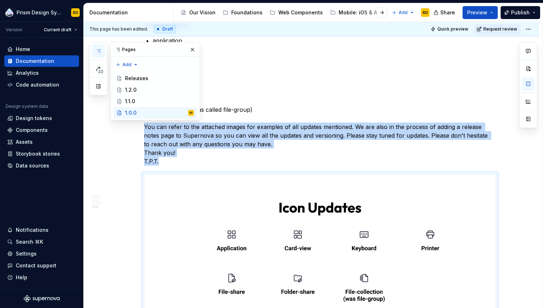
click at [324, 215] on img "To enrich screen reader interactions, please activate Accessibility in Grammarl…" at bounding box center [319, 274] width 351 height 198
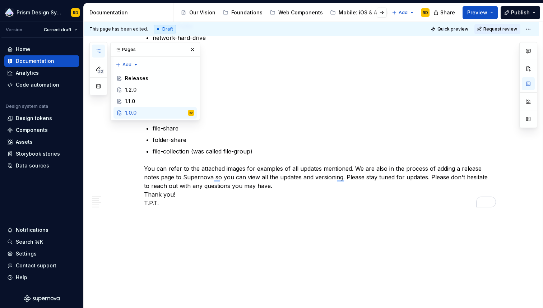
scroll to position [507, 0]
click at [197, 199] on p "You can refer to the attached images for examples of all updates mentioned. We …" at bounding box center [320, 185] width 352 height 43
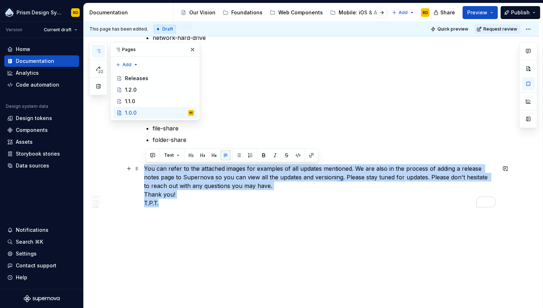
drag, startPoint x: 168, startPoint y: 200, endPoint x: 144, endPoint y: 167, distance: 40.1
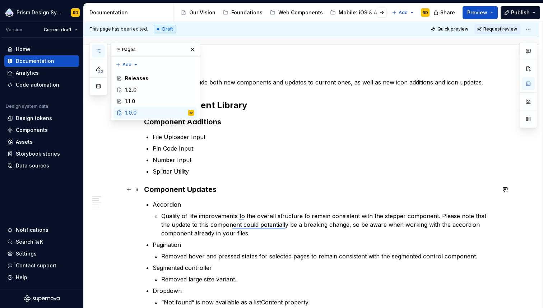
scroll to position [66, 0]
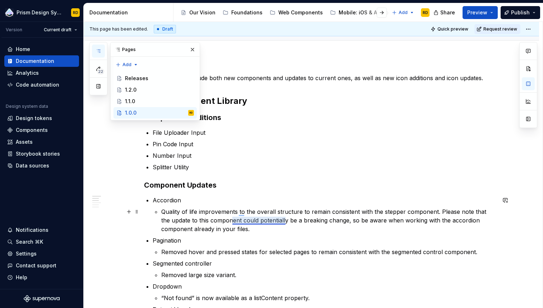
click at [256, 223] on p "Quality of life improvements to the overall structure to remain consistent with…" at bounding box center [328, 220] width 335 height 26
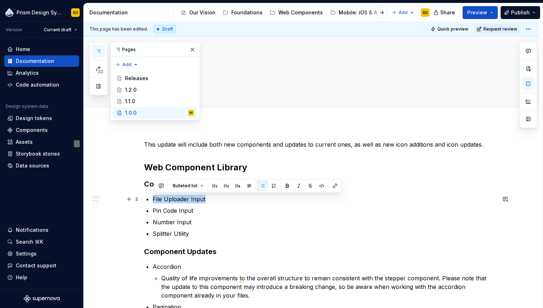
drag, startPoint x: 155, startPoint y: 198, endPoint x: 206, endPoint y: 201, distance: 51.5
click at [206, 201] on p "File Uploader Input" at bounding box center [324, 199] width 343 height 9
click at [337, 187] on button "button" at bounding box center [335, 186] width 10 height 10
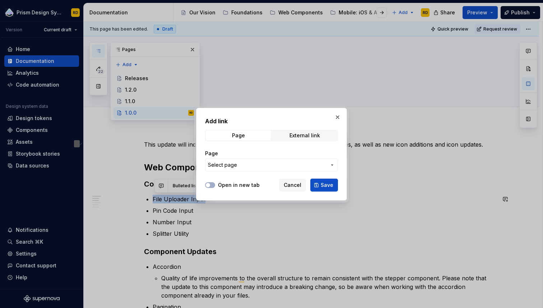
click at [280, 163] on span "Select page" at bounding box center [267, 164] width 119 height 7
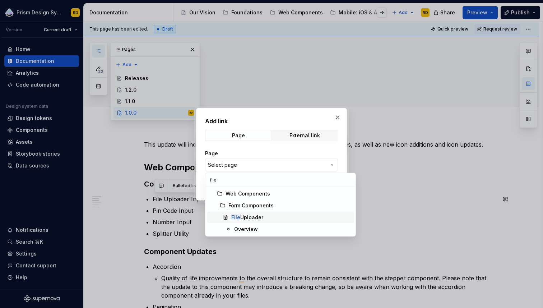
type input "file"
click at [255, 219] on div "File Uploader" at bounding box center [247, 217] width 32 height 7
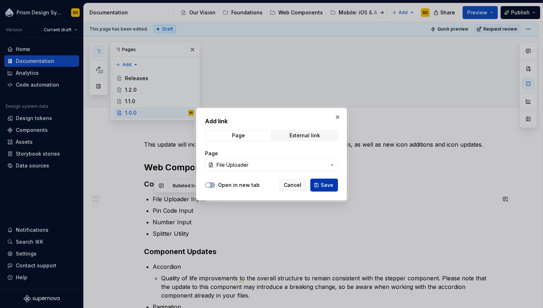
click at [331, 184] on span "Save" at bounding box center [327, 184] width 13 height 7
type textarea "*"
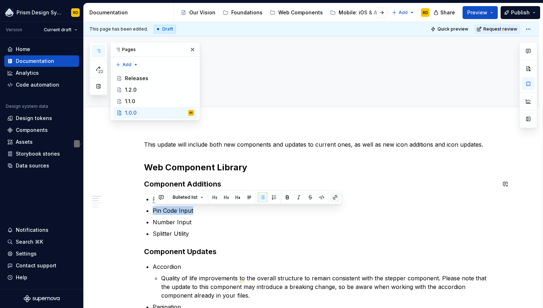
click at [335, 196] on button "button" at bounding box center [335, 197] width 10 height 10
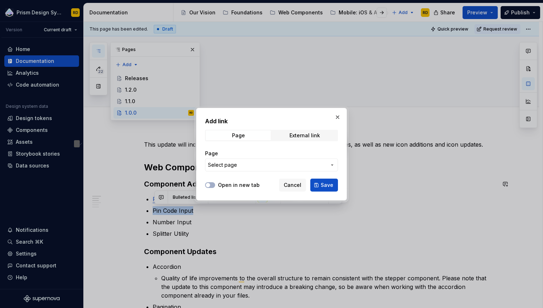
click at [285, 163] on span "Select page" at bounding box center [267, 164] width 119 height 7
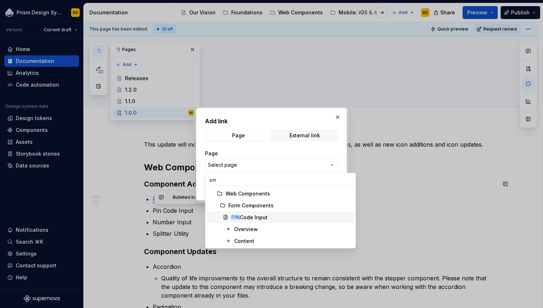
type input "pin"
click at [256, 214] on div "PIN Code Input" at bounding box center [249, 217] width 36 height 7
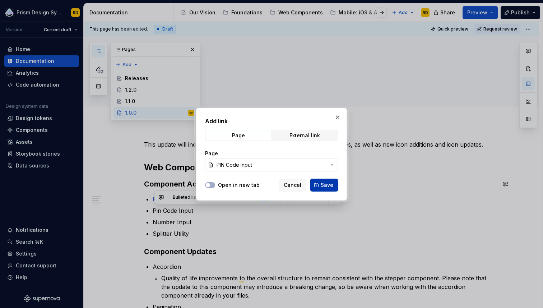
click at [333, 186] on span "Save" at bounding box center [327, 184] width 13 height 7
type textarea "*"
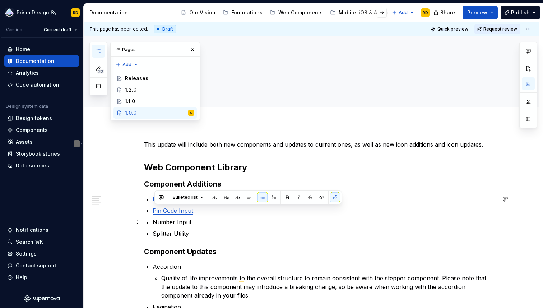
click at [205, 221] on p "Number Input" at bounding box center [324, 222] width 343 height 9
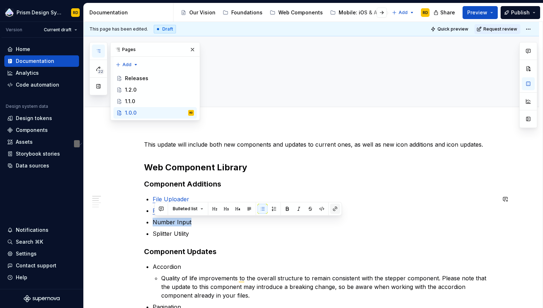
click at [334, 206] on button "button" at bounding box center [335, 209] width 10 height 10
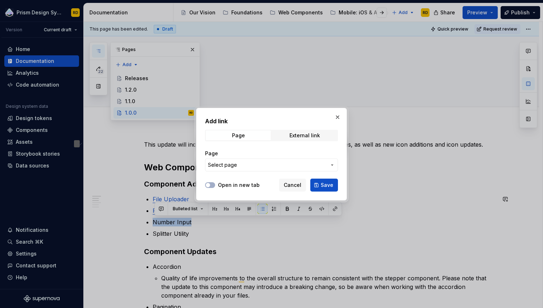
click at [282, 163] on span "Select page" at bounding box center [267, 164] width 119 height 7
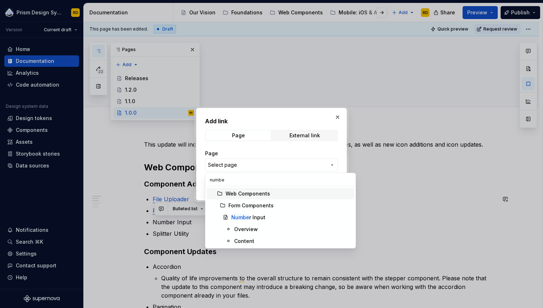
type input "number"
type textarea "*"
type input "number"
click at [266, 216] on div "Number Input" at bounding box center [291, 217] width 120 height 7
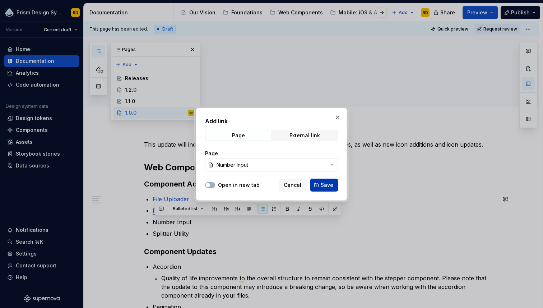
click at [327, 185] on span "Save" at bounding box center [327, 184] width 13 height 7
type textarea "*"
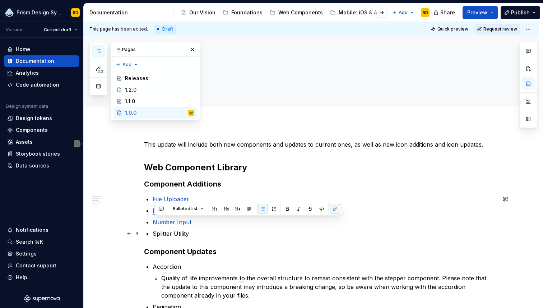
click at [204, 232] on p "Splitter Utility" at bounding box center [324, 233] width 343 height 9
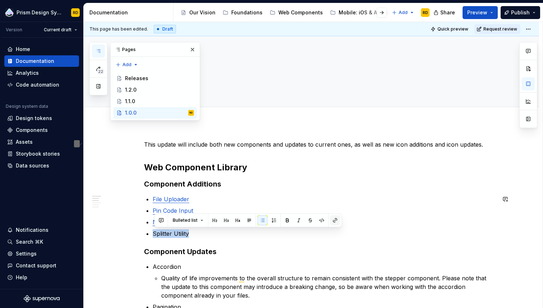
click at [332, 218] on button "button" at bounding box center [335, 220] width 10 height 10
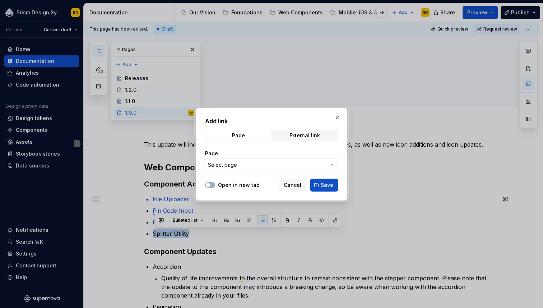
click at [287, 166] on span "Select page" at bounding box center [267, 164] width 119 height 7
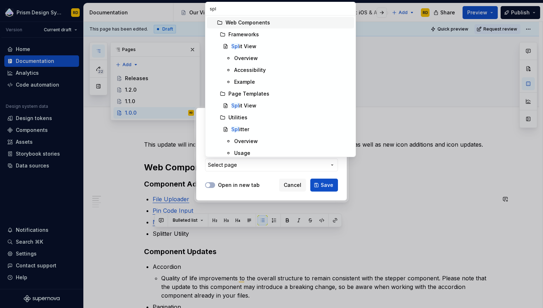
type input "spli"
click at [254, 131] on div "Spli tter" at bounding box center [291, 129] width 120 height 7
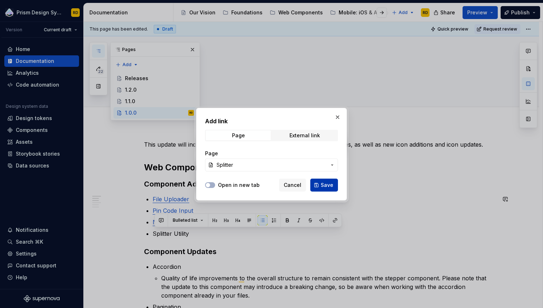
click at [330, 186] on span "Save" at bounding box center [327, 184] width 13 height 7
type textarea "*"
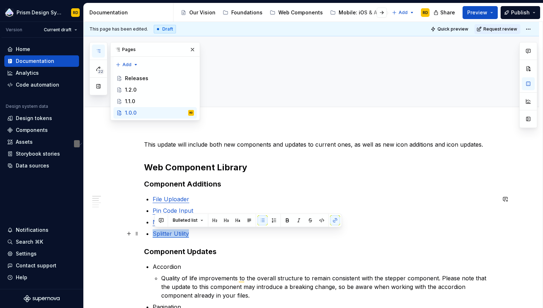
click at [229, 232] on p "Splitter Utility" at bounding box center [324, 233] width 343 height 9
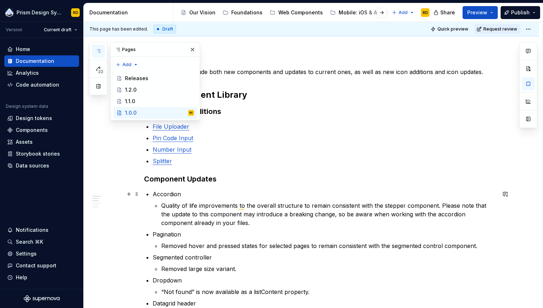
click at [198, 196] on p "Accordion" at bounding box center [324, 194] width 343 height 9
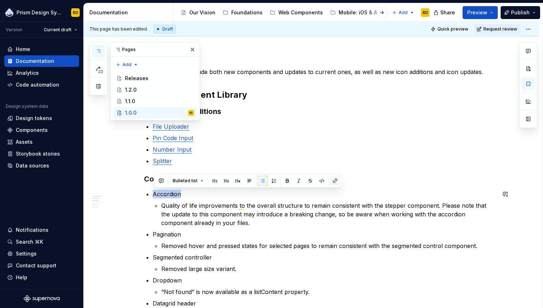
click at [333, 181] on button "button" at bounding box center [335, 181] width 10 height 10
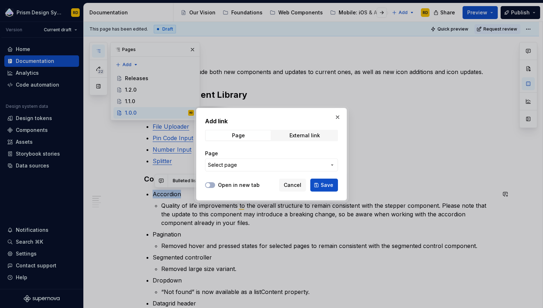
click at [258, 163] on span "Select page" at bounding box center [267, 164] width 119 height 7
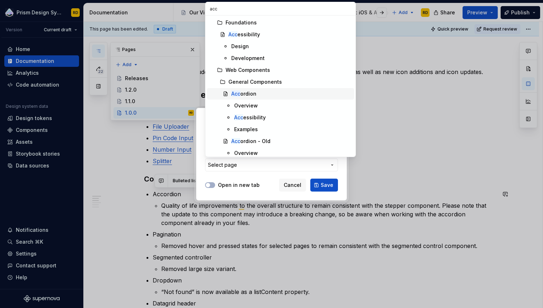
type input "acc"
click at [243, 92] on div "Acc ordion" at bounding box center [243, 93] width 25 height 7
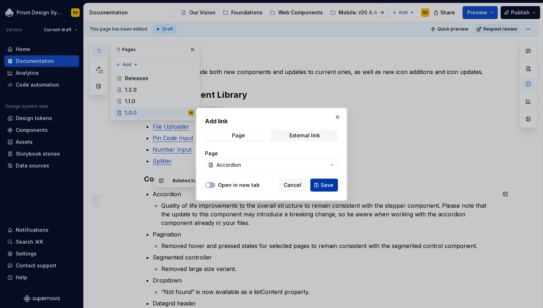
click at [324, 180] on button "Save" at bounding box center [324, 184] width 28 height 13
type textarea "*"
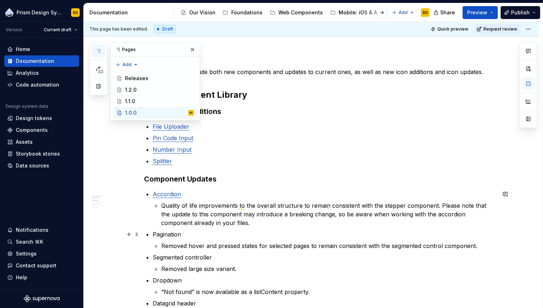
click at [207, 235] on p "Pagination" at bounding box center [324, 234] width 343 height 9
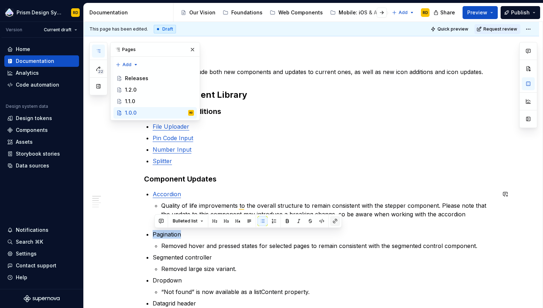
click at [337, 219] on button "button" at bounding box center [335, 221] width 10 height 10
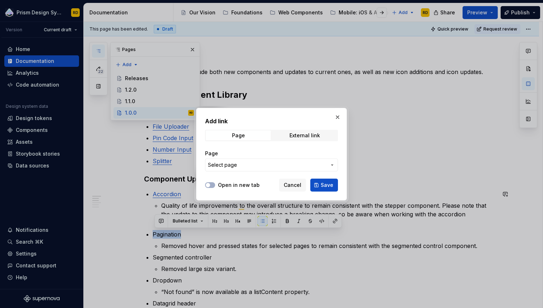
click at [266, 164] on span "Select page" at bounding box center [267, 164] width 119 height 7
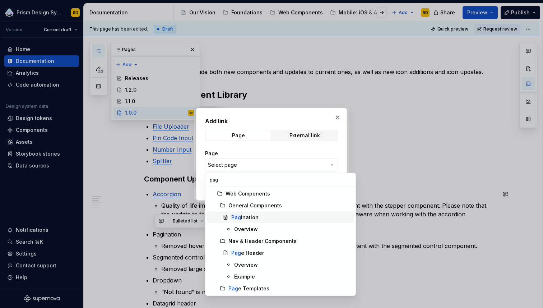
type input "pag"
click at [245, 214] on div "Pag ination" at bounding box center [244, 217] width 27 height 7
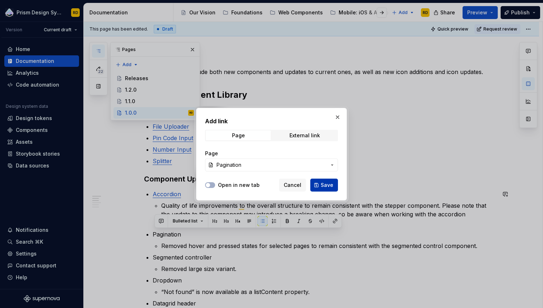
click at [331, 186] on span "Save" at bounding box center [327, 184] width 13 height 7
type textarea "*"
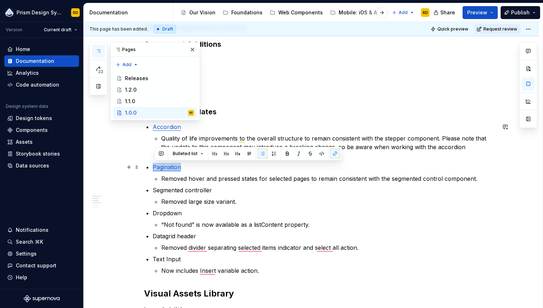
scroll to position [143, 0]
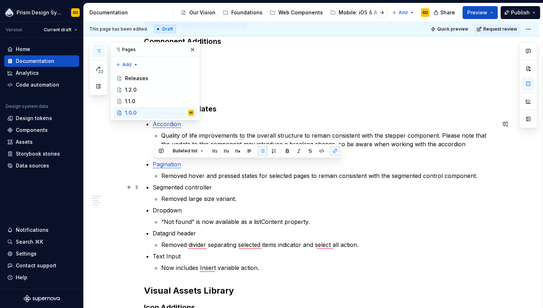
click at [217, 186] on p "Segmented controller" at bounding box center [324, 187] width 343 height 9
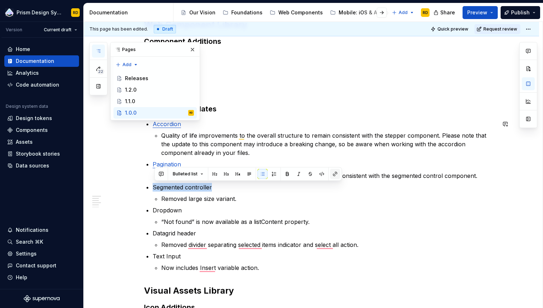
click at [333, 173] on button "button" at bounding box center [335, 174] width 10 height 10
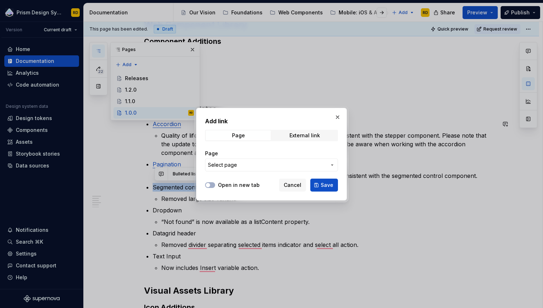
click at [281, 162] on span "Select page" at bounding box center [267, 164] width 119 height 7
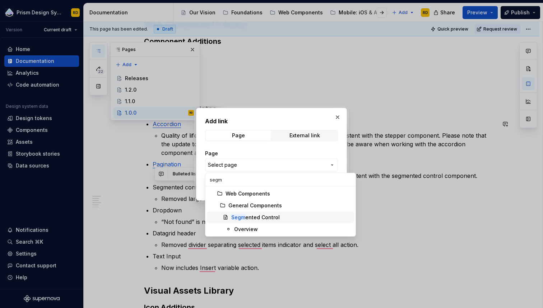
type input "segm"
click at [269, 217] on div "Segm ented Control" at bounding box center [255, 217] width 48 height 7
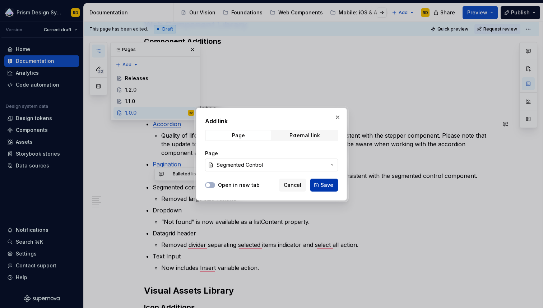
click at [322, 186] on span "Save" at bounding box center [327, 184] width 13 height 7
type textarea "*"
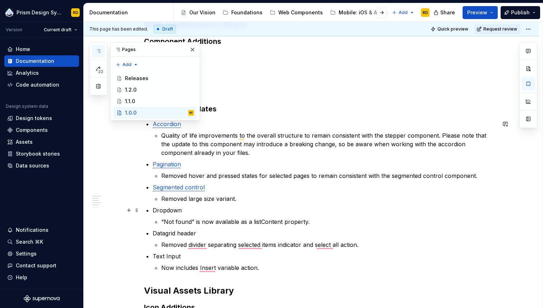
click at [168, 214] on p "Dropdown" at bounding box center [324, 210] width 343 height 9
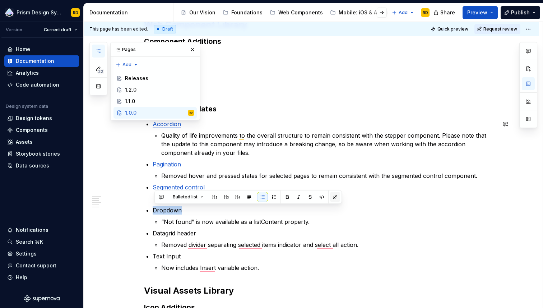
click at [333, 195] on button "button" at bounding box center [335, 197] width 10 height 10
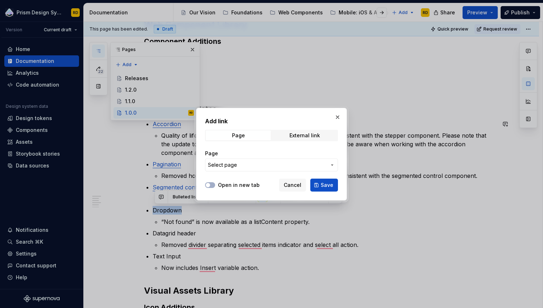
click at [291, 165] on span "Select page" at bounding box center [267, 164] width 119 height 7
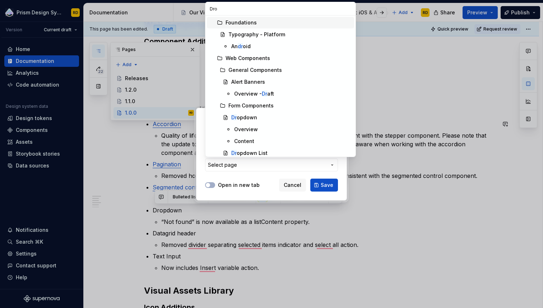
type input "Drop"
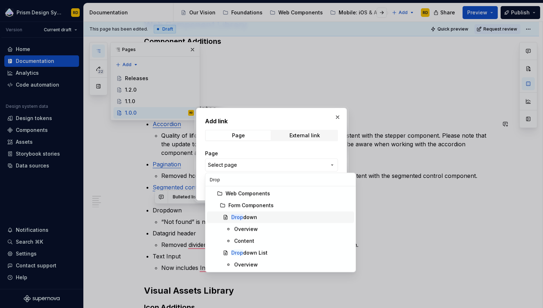
click at [255, 216] on div "Drop down" at bounding box center [244, 217] width 26 height 7
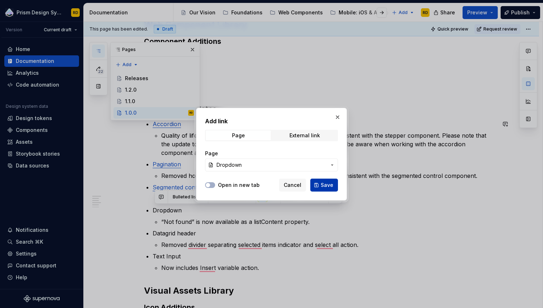
click at [331, 183] on span "Save" at bounding box center [327, 184] width 13 height 7
type textarea "*"
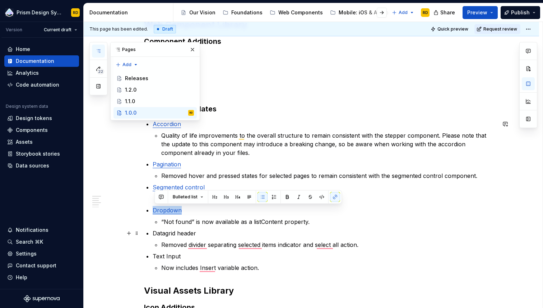
click at [210, 235] on p "Datagrid header" at bounding box center [324, 233] width 343 height 9
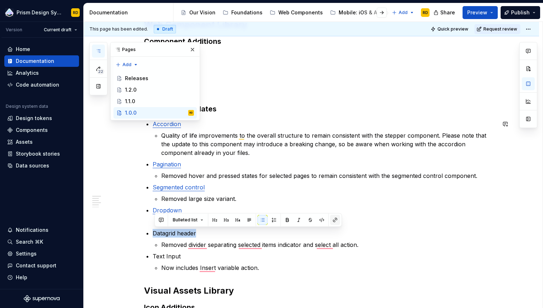
click at [332, 219] on button "button" at bounding box center [335, 220] width 10 height 10
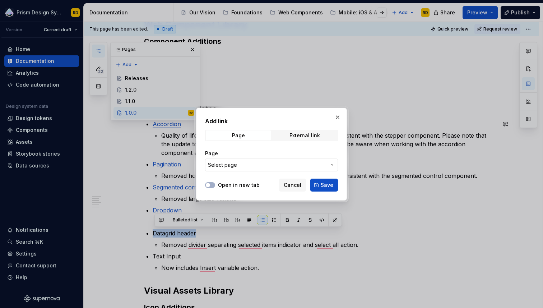
click at [237, 165] on span "Select page" at bounding box center [267, 164] width 119 height 7
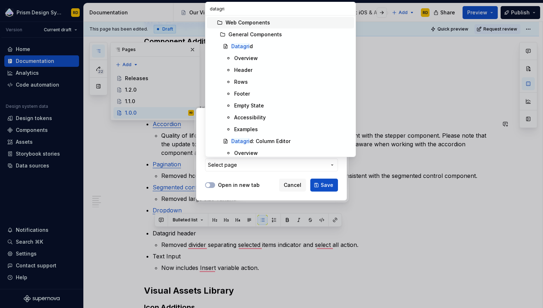
type input "datagrid"
click at [241, 69] on div "Header" at bounding box center [243, 69] width 18 height 7
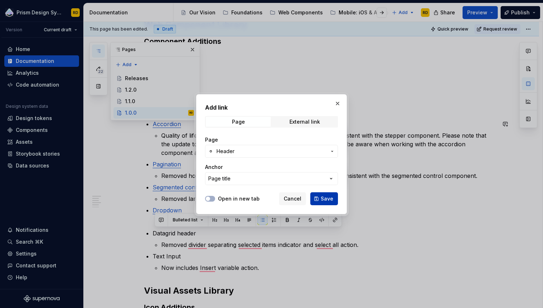
click at [329, 199] on span "Save" at bounding box center [327, 198] width 13 height 7
type textarea "*"
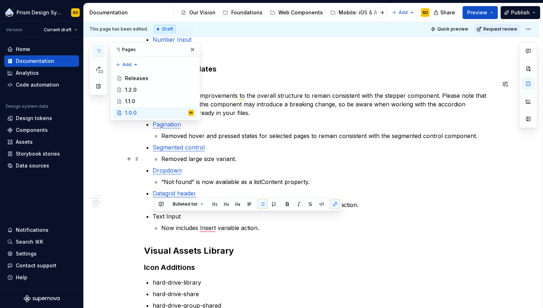
scroll to position [190, 0]
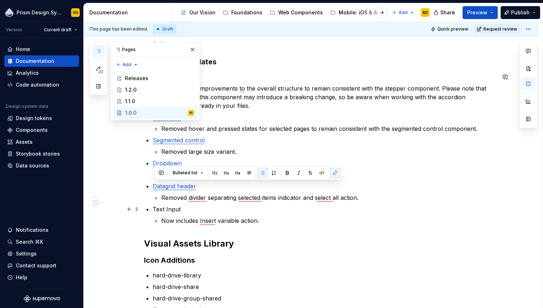
click at [192, 210] on p "Text Input" at bounding box center [324, 209] width 343 height 9
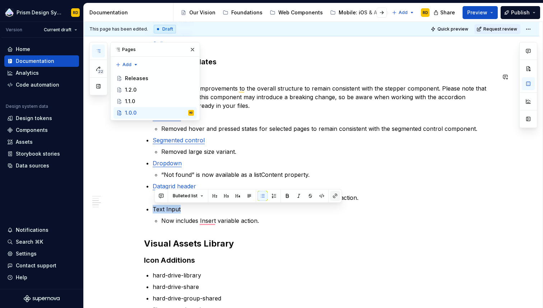
click at [335, 195] on button "button" at bounding box center [335, 196] width 10 height 10
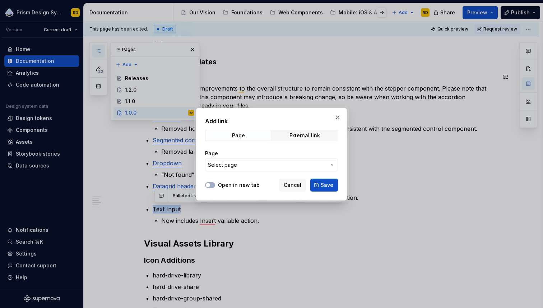
click at [247, 169] on button "Select page" at bounding box center [271, 164] width 133 height 13
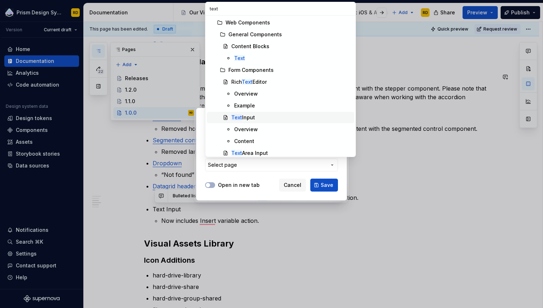
type input "text"
click at [263, 120] on div "Text Input" at bounding box center [291, 117] width 120 height 7
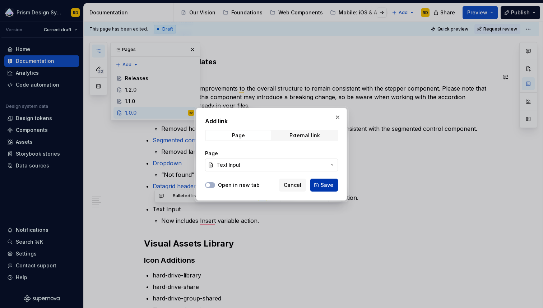
click at [324, 188] on span "Save" at bounding box center [327, 184] width 13 height 7
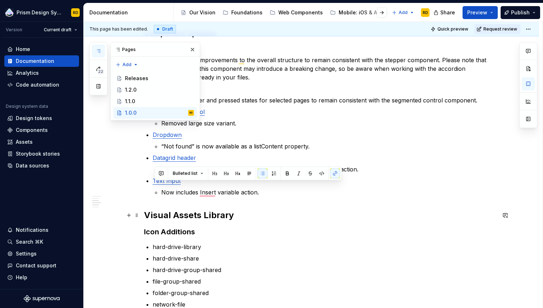
scroll to position [219, 0]
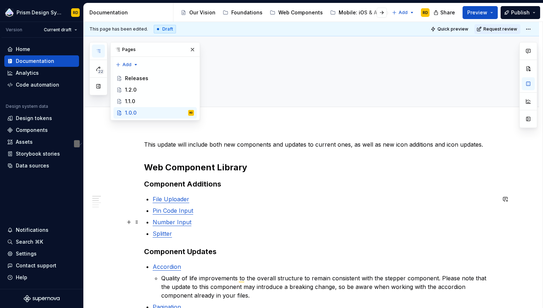
click at [302, 212] on p "Pin Code Input" at bounding box center [324, 210] width 343 height 9
click at [192, 50] on button "button" at bounding box center [192, 50] width 10 height 10
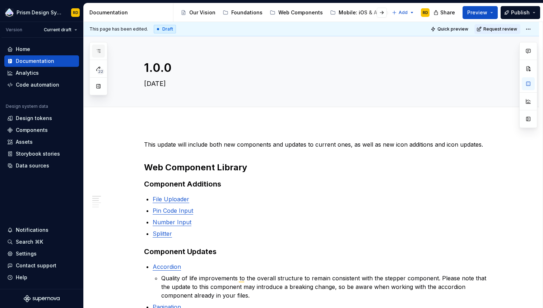
click at [98, 50] on icon "button" at bounding box center [99, 51] width 6 height 6
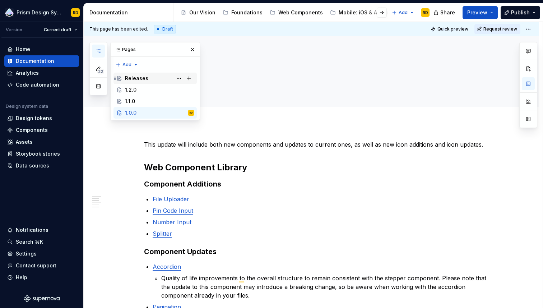
click at [134, 77] on div "Releases" at bounding box center [136, 78] width 23 height 7
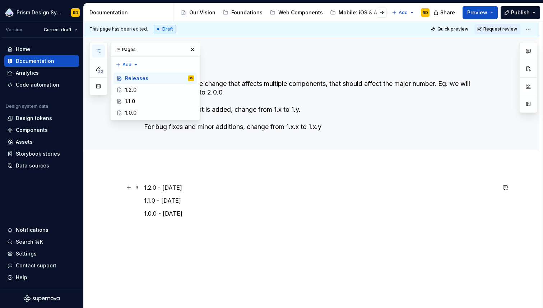
click at [203, 187] on p "1.2.0 - Aug 21, 2025" at bounding box center [320, 187] width 352 height 9
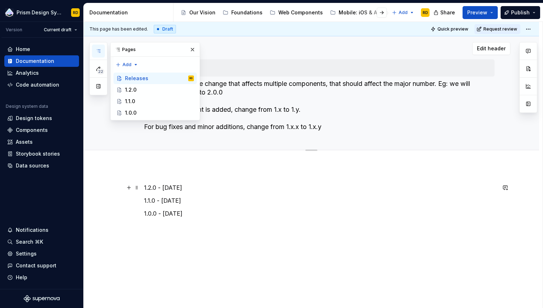
click at [147, 187] on p "1.2.0 - Aug 21, 2025" at bounding box center [320, 187] width 352 height 9
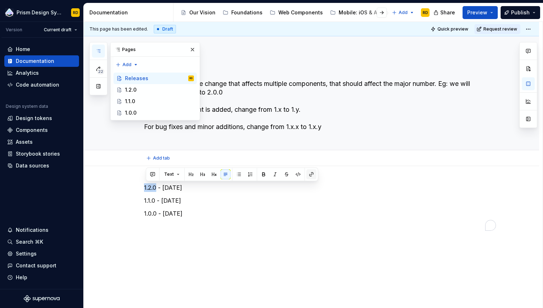
click at [312, 171] on button "button" at bounding box center [311, 174] width 10 height 10
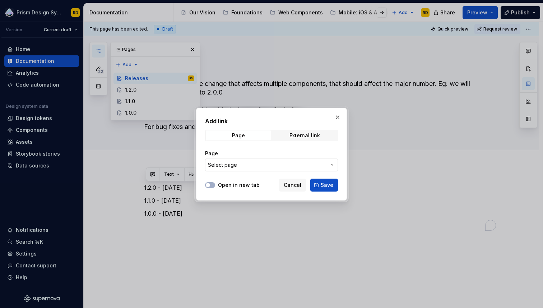
type textarea "*"
click at [281, 166] on span "Select page" at bounding box center [267, 164] width 119 height 7
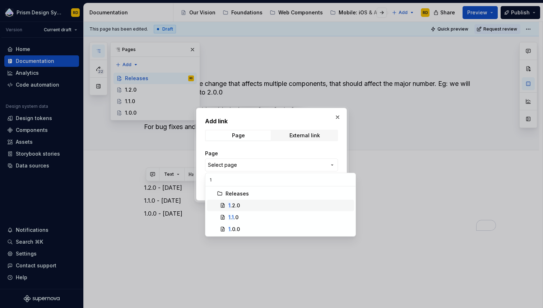
type input "1"
click at [243, 205] on div "1 .2.0" at bounding box center [289, 205] width 123 height 7
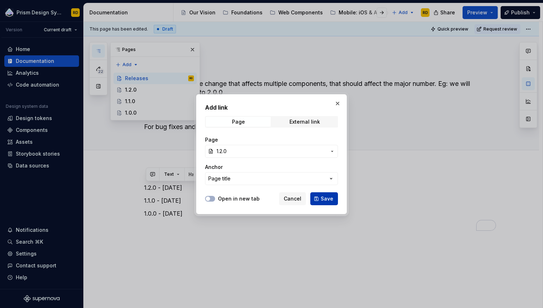
click at [328, 198] on span "Save" at bounding box center [327, 198] width 13 height 7
type textarea "*"
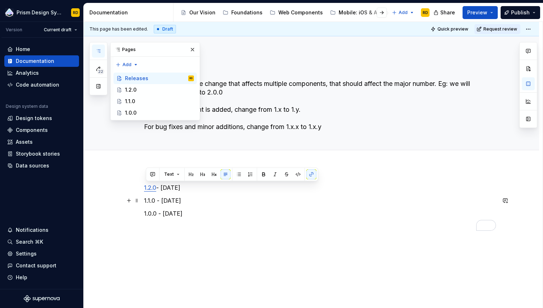
click at [148, 200] on p "1.1.0 - Aug 7, 2025" at bounding box center [320, 200] width 352 height 9
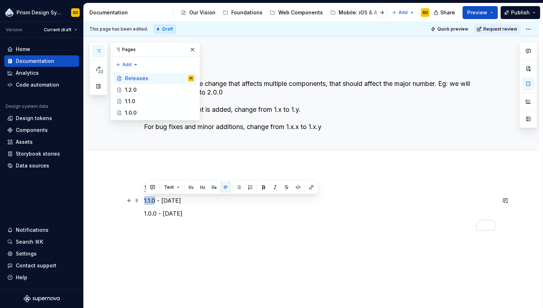
click at [148, 200] on p "1.1.0 - Aug 7, 2025" at bounding box center [320, 200] width 352 height 9
click at [310, 188] on button "button" at bounding box center [311, 187] width 10 height 10
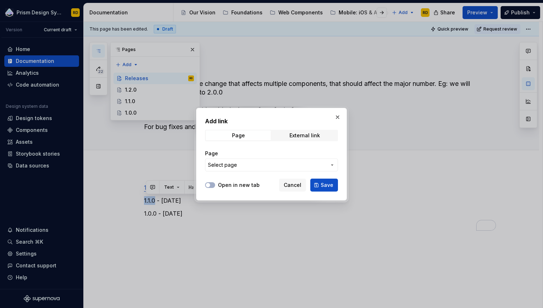
click at [279, 160] on button "Select page" at bounding box center [271, 164] width 133 height 13
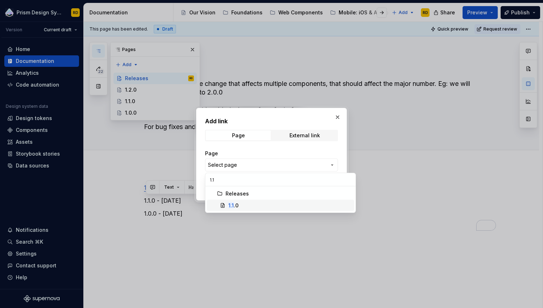
type input "1.1"
click at [237, 205] on div "1.1 .0" at bounding box center [233, 205] width 10 height 7
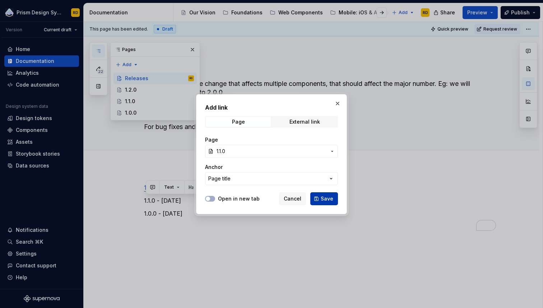
click at [325, 198] on span "Save" at bounding box center [327, 198] width 13 height 7
type textarea "*"
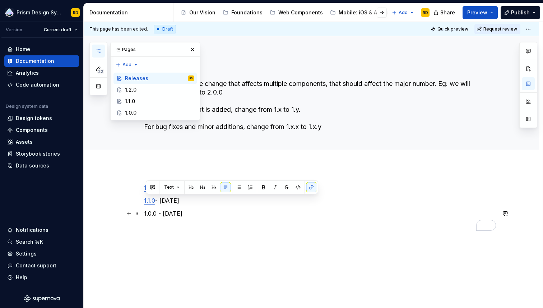
click at [155, 213] on p "1.0.0 - Jul 24, 2025" at bounding box center [320, 213] width 352 height 9
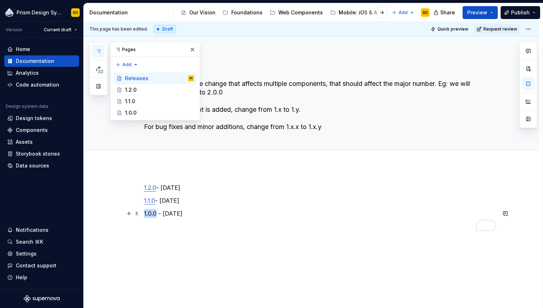
click at [155, 213] on p "1.0.0 - Jul 24, 2025" at bounding box center [320, 213] width 352 height 9
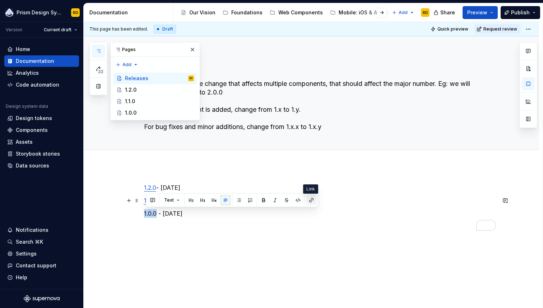
click at [309, 200] on button "button" at bounding box center [311, 200] width 10 height 10
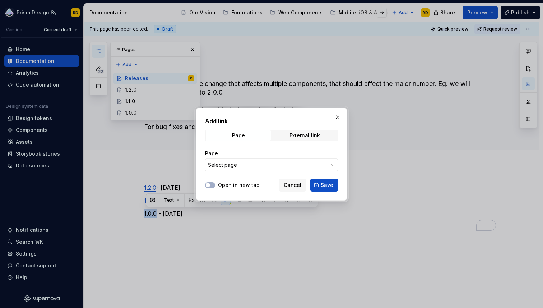
click at [258, 163] on span "Select page" at bounding box center [267, 164] width 119 height 7
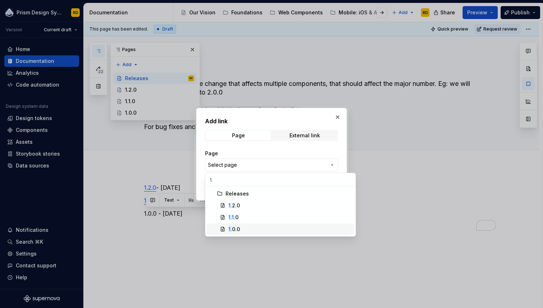
type input "1."
click at [242, 231] on div "1. 0.0" at bounding box center [289, 229] width 123 height 7
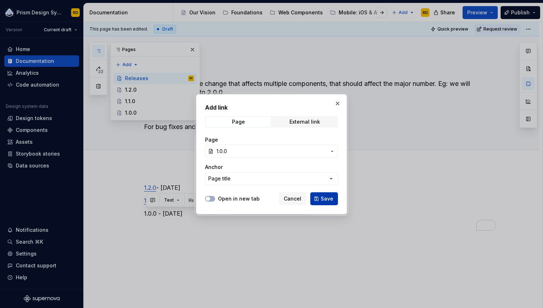
click at [326, 201] on span "Save" at bounding box center [327, 198] width 13 height 7
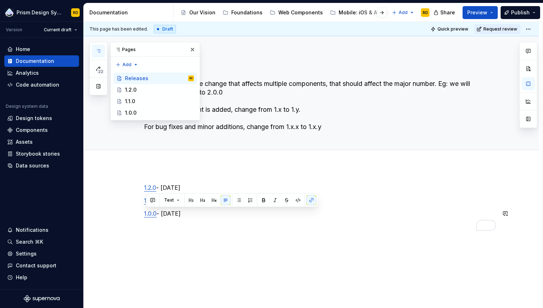
click at [347, 219] on div "1.2.0 - Aug 21, 2025 1.1.0 - Aug 7, 2025 1.0.0 - Jul 24, 2025" at bounding box center [320, 206] width 352 height 47
click at [193, 49] on button "button" at bounding box center [192, 50] width 10 height 10
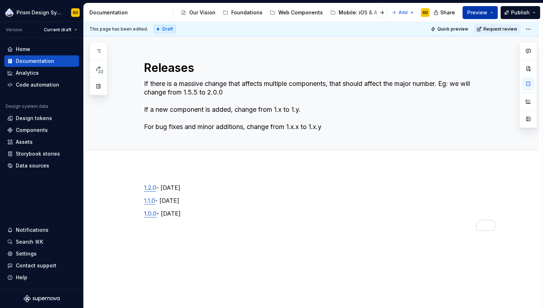
click at [494, 13] on button "Preview" at bounding box center [480, 12] width 35 height 13
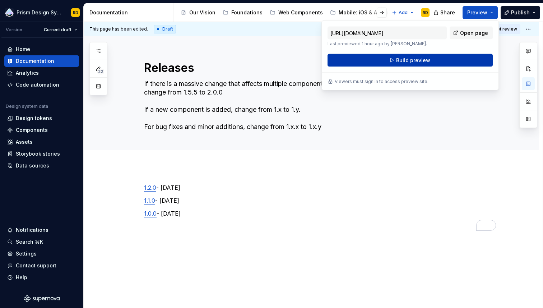
click at [427, 57] on span "Build preview" at bounding box center [413, 60] width 34 height 7
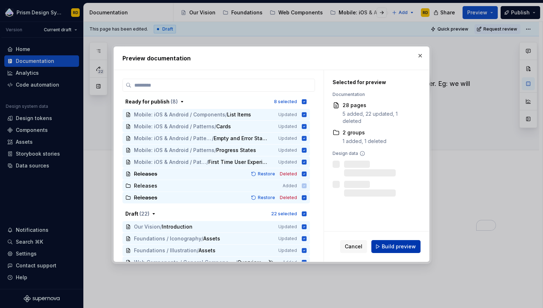
click at [400, 248] on span "Build preview" at bounding box center [399, 246] width 34 height 7
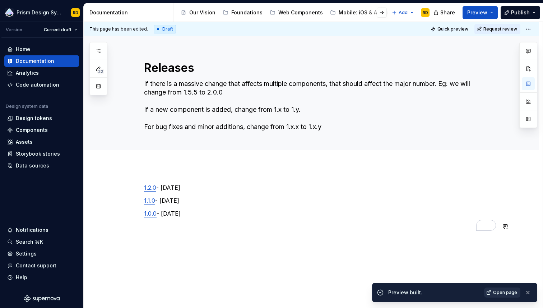
click at [505, 292] on span "Open page" at bounding box center [505, 292] width 24 height 6
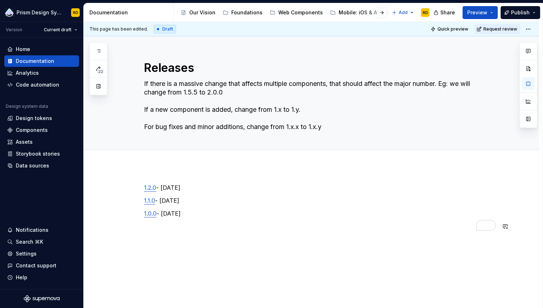
type textarea "*"
